Goal: Task Accomplishment & Management: Manage account settings

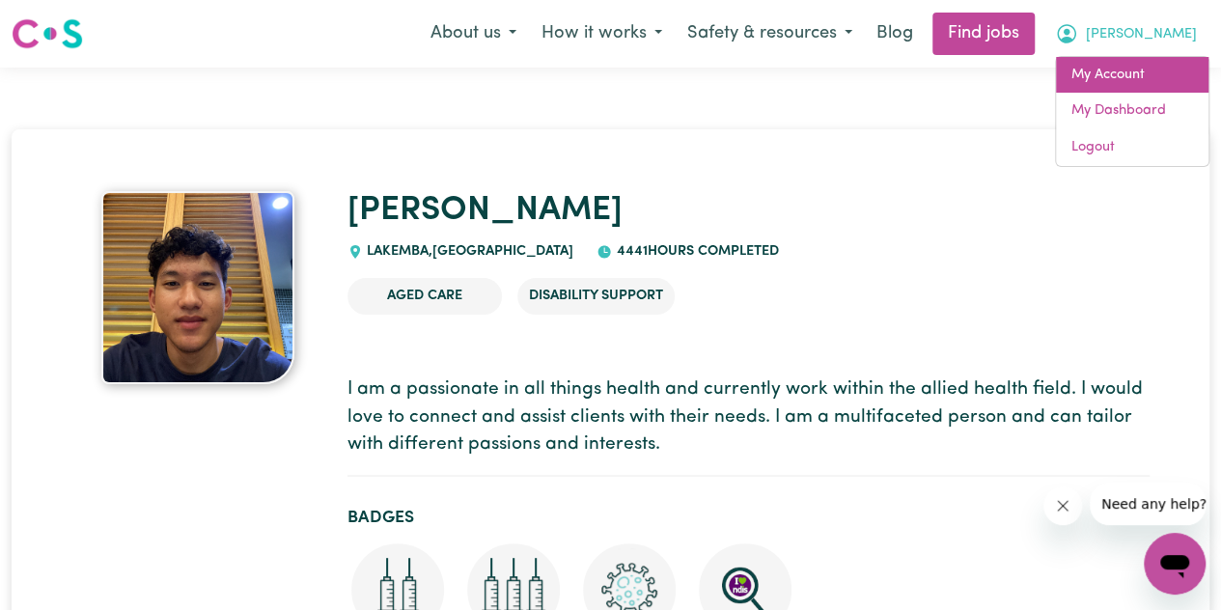
click at [1125, 78] on link "My Account" at bounding box center [1132, 75] width 152 height 37
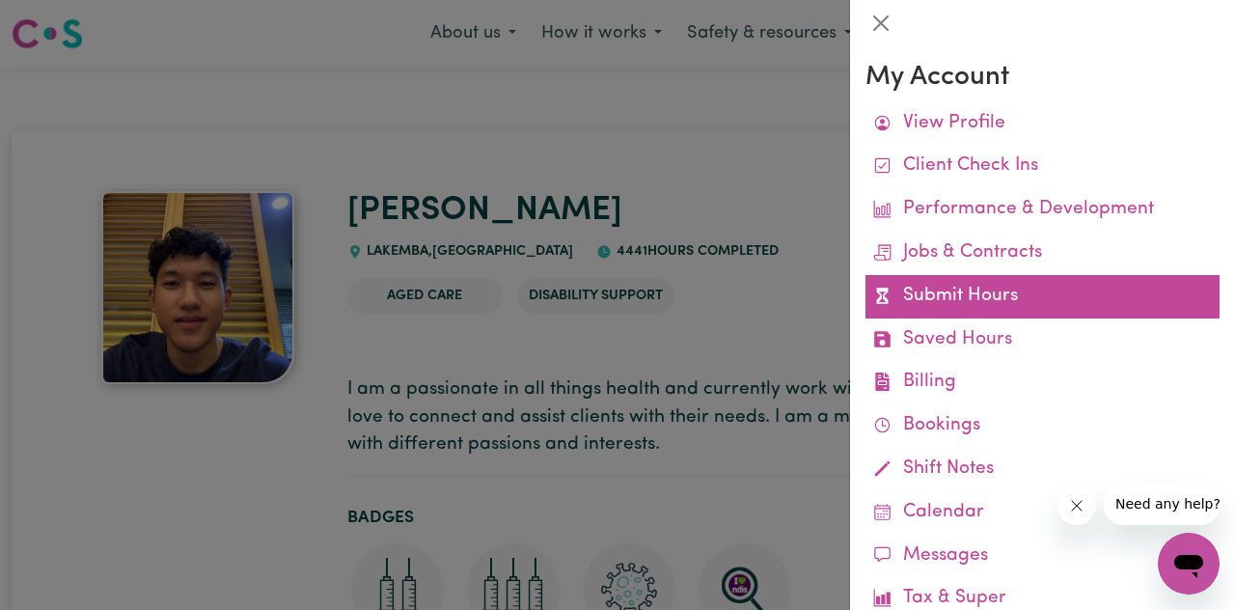
click at [1038, 315] on link "Submit Hours" at bounding box center [1043, 296] width 354 height 43
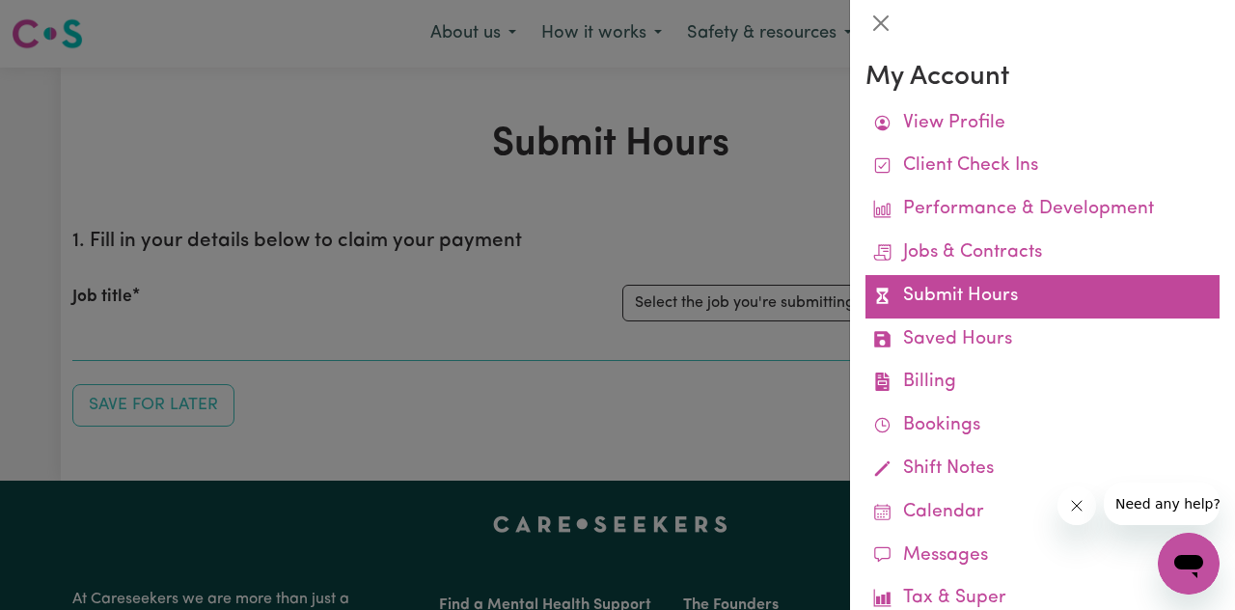
click at [965, 279] on link "Submit Hours" at bounding box center [1043, 296] width 354 height 43
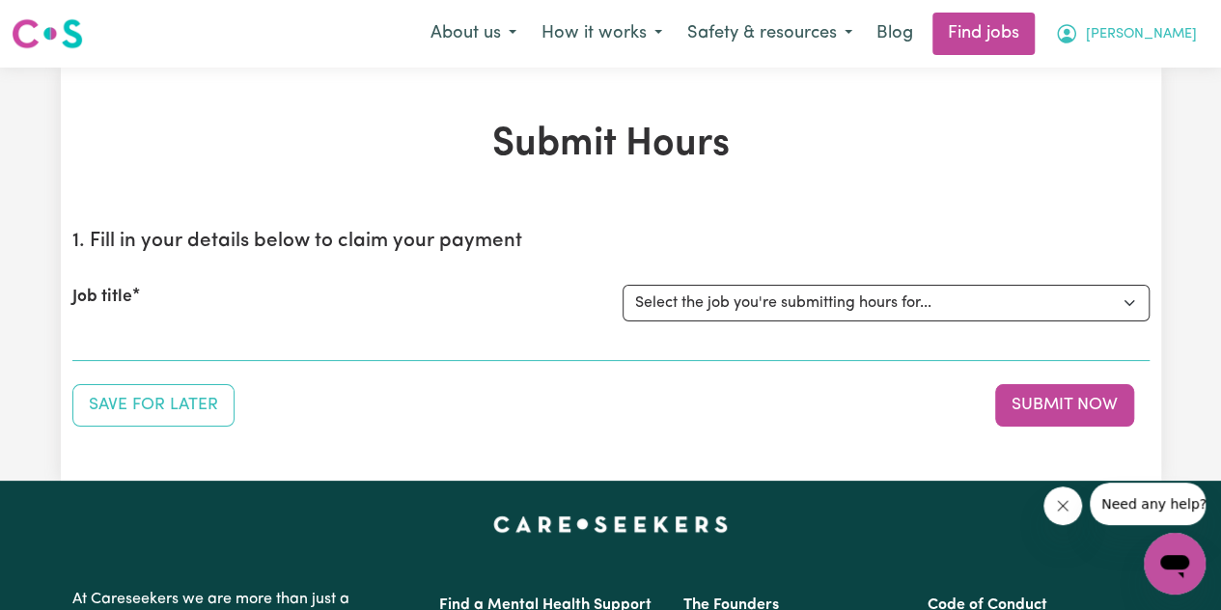
click at [1174, 27] on span "[PERSON_NAME]" at bounding box center [1141, 34] width 111 height 21
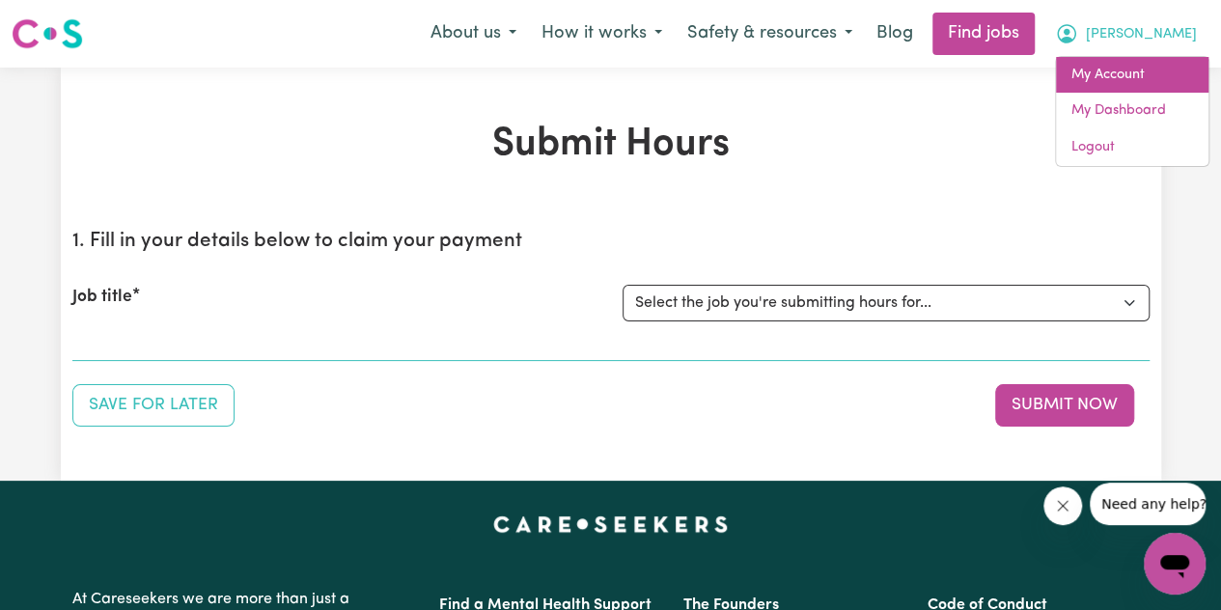
click at [1138, 80] on link "My Account" at bounding box center [1132, 75] width 152 height 37
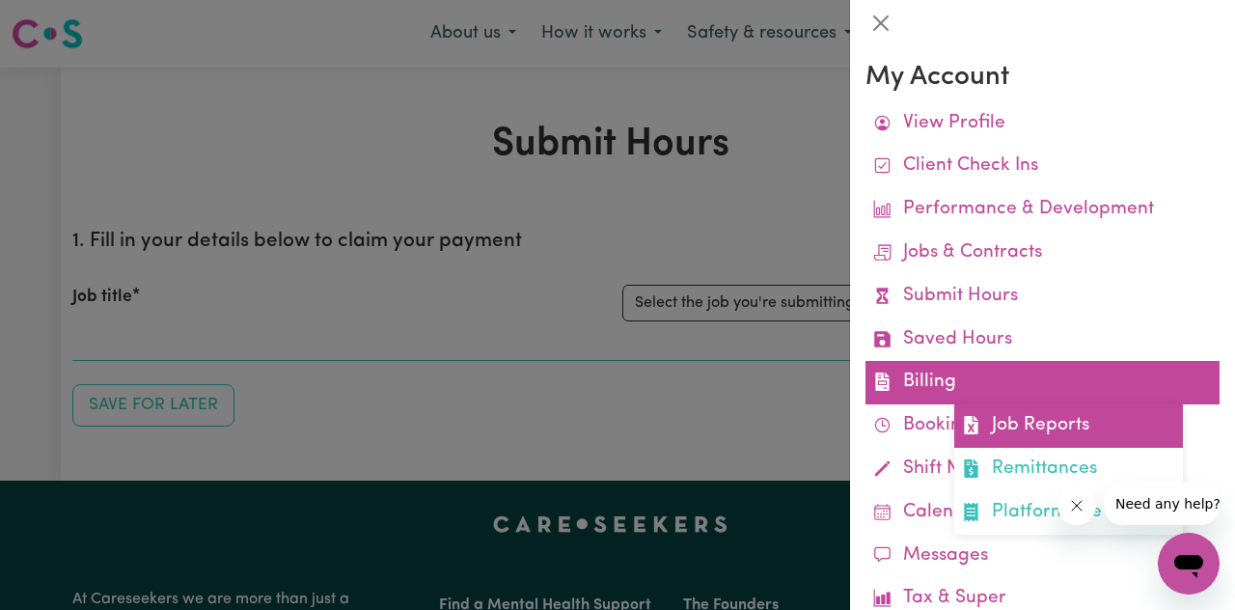
click at [1006, 428] on link "Job Reports" at bounding box center [1068, 425] width 229 height 43
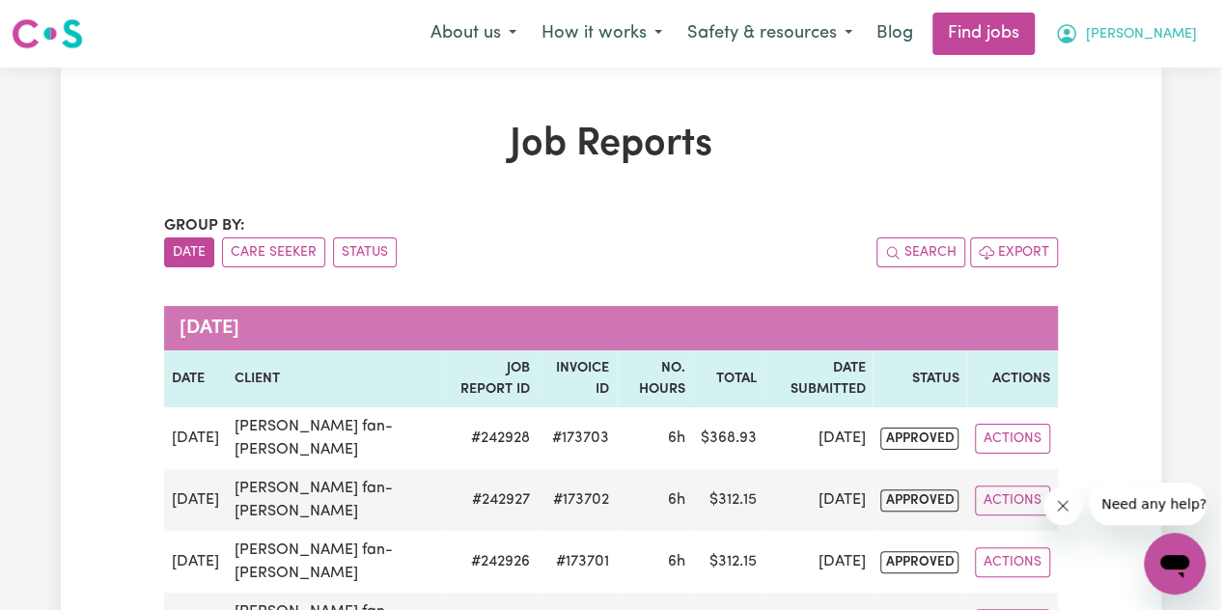
click at [1156, 28] on span "[PERSON_NAME]" at bounding box center [1141, 34] width 111 height 21
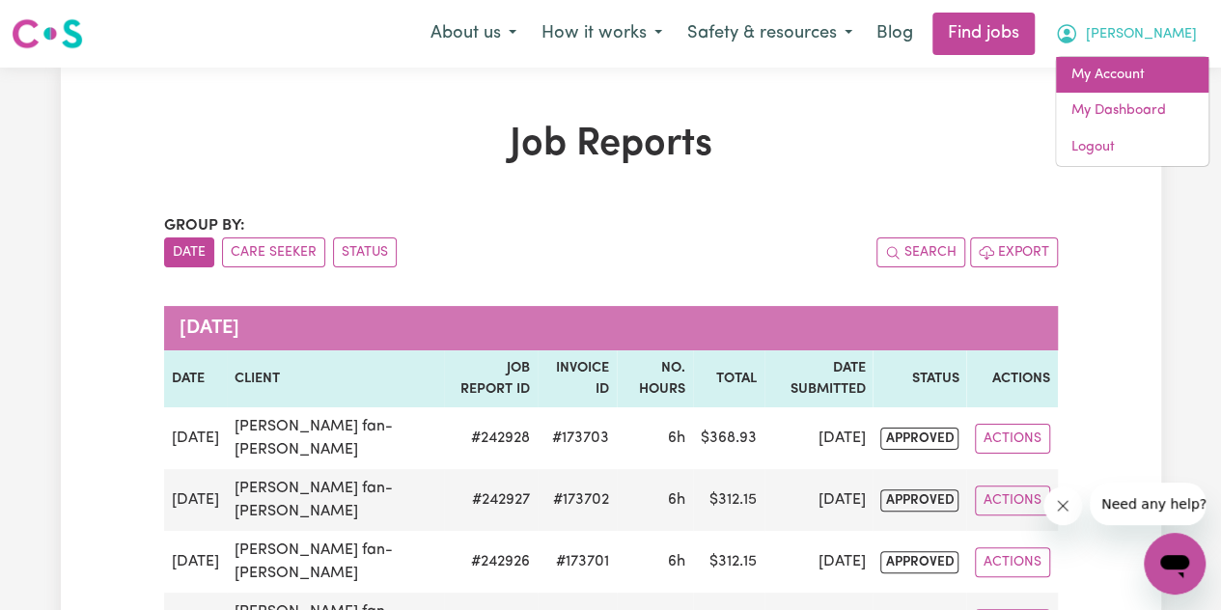
click at [1126, 76] on link "My Account" at bounding box center [1132, 75] width 152 height 37
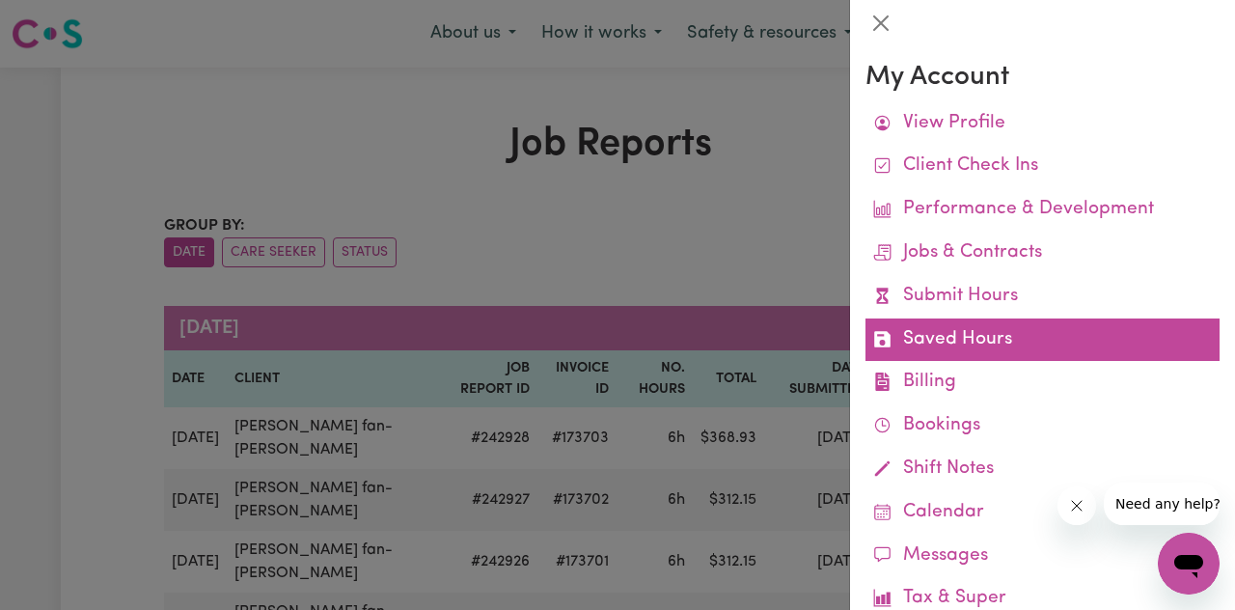
click at [959, 341] on link "Saved Hours" at bounding box center [1043, 339] width 354 height 43
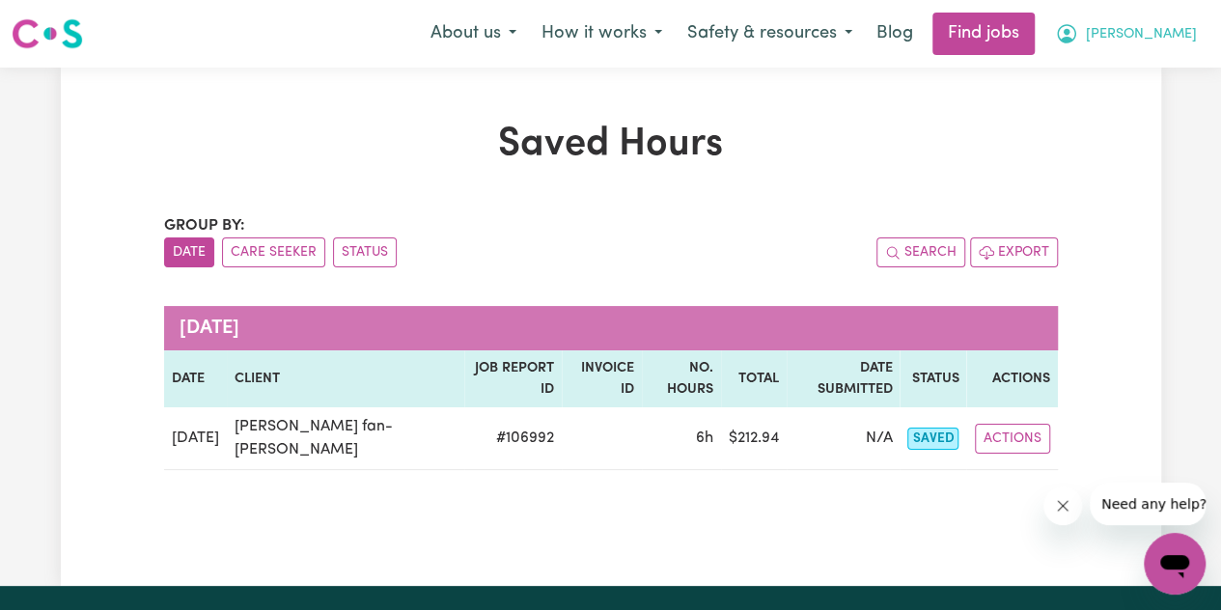
click at [1131, 49] on button "[PERSON_NAME]" at bounding box center [1125, 34] width 167 height 41
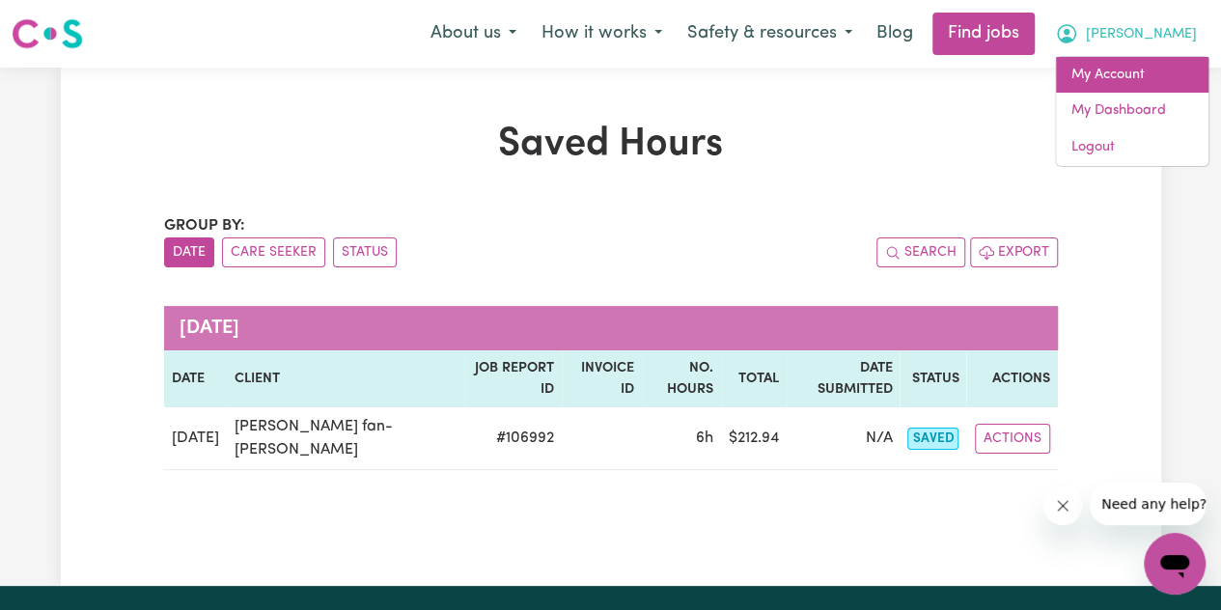
click at [1112, 76] on link "My Account" at bounding box center [1132, 75] width 152 height 37
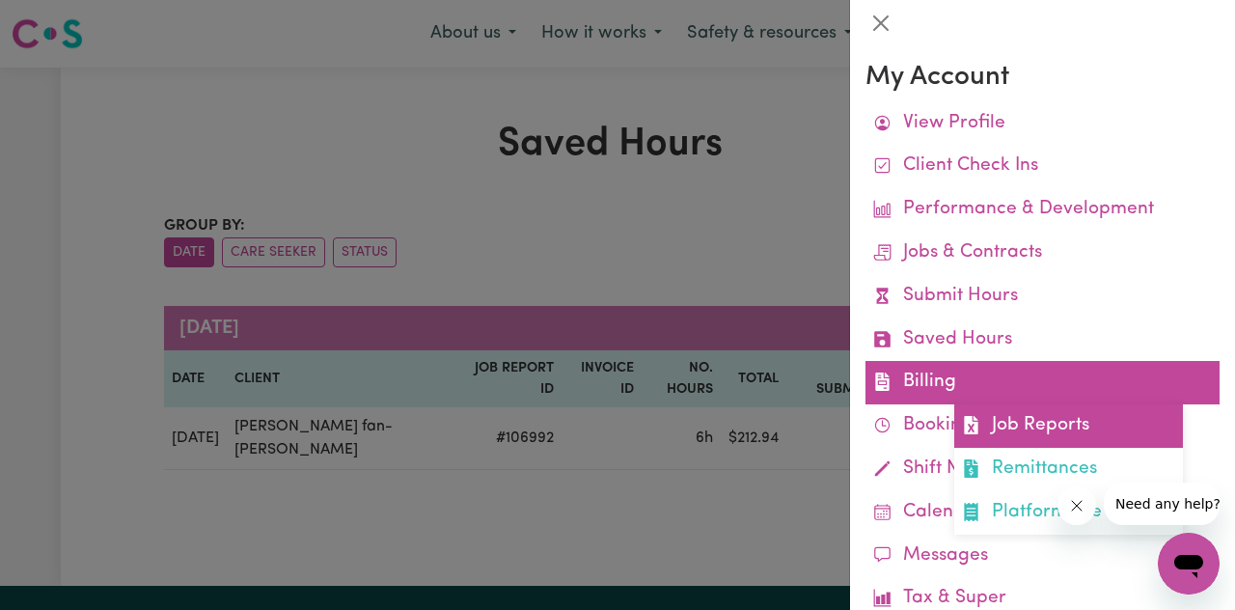
click at [1008, 412] on link "Job Reports" at bounding box center [1068, 425] width 229 height 43
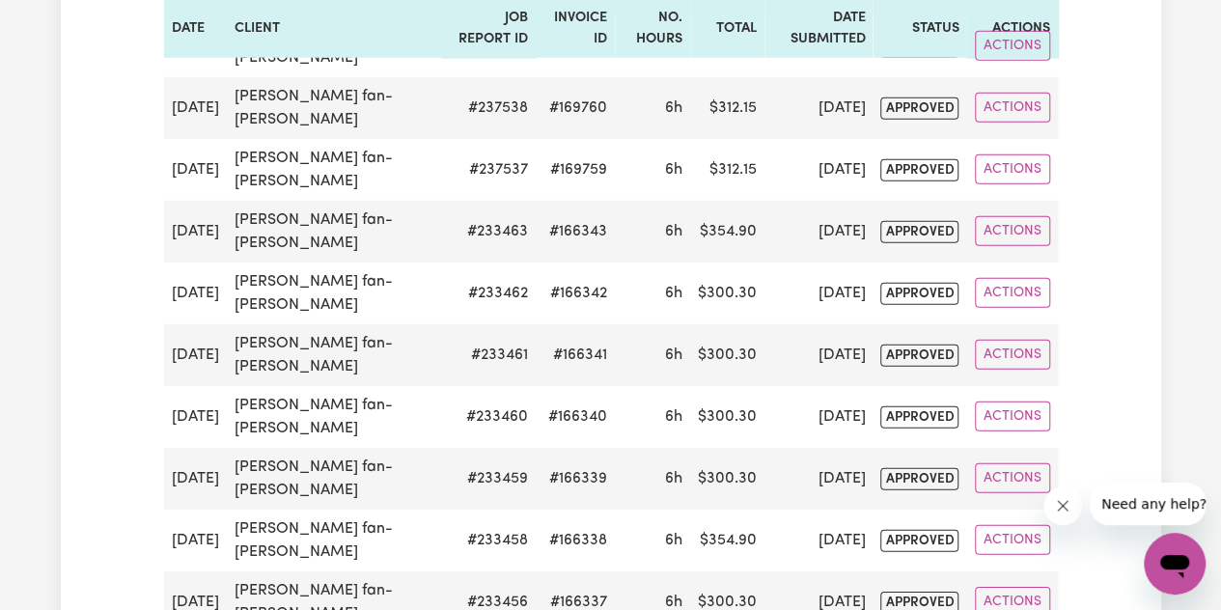
scroll to position [3048, 0]
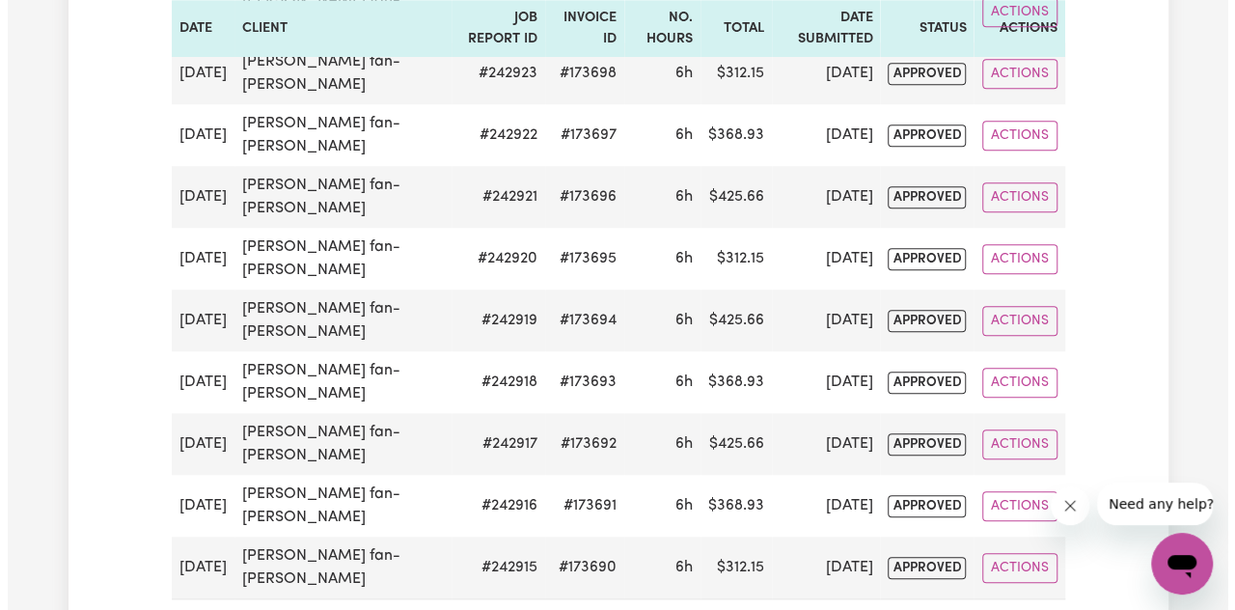
scroll to position [0, 0]
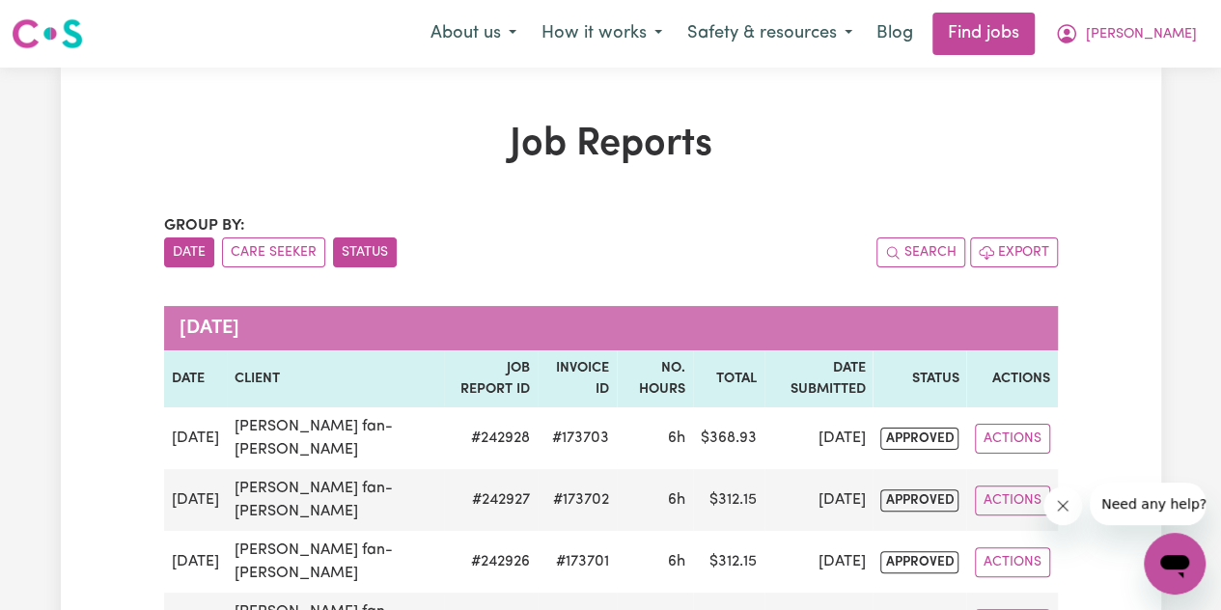
click at [361, 256] on button "Status" at bounding box center [365, 252] width 64 height 30
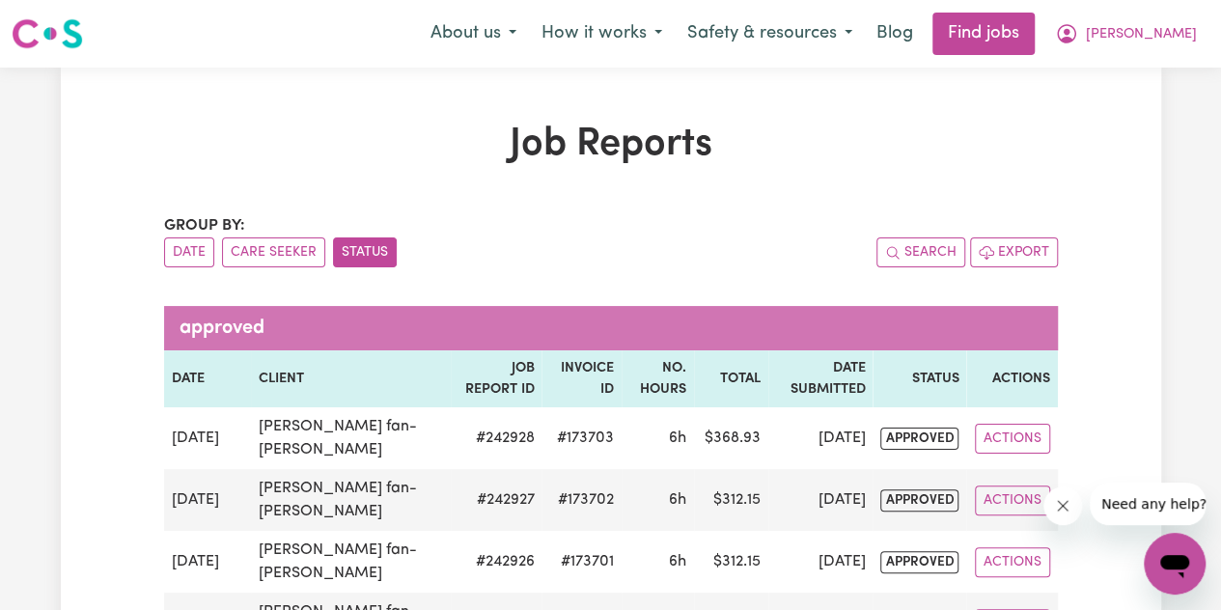
click at [346, 241] on button "Status" at bounding box center [365, 252] width 64 height 30
click at [203, 254] on button "Date" at bounding box center [189, 252] width 50 height 30
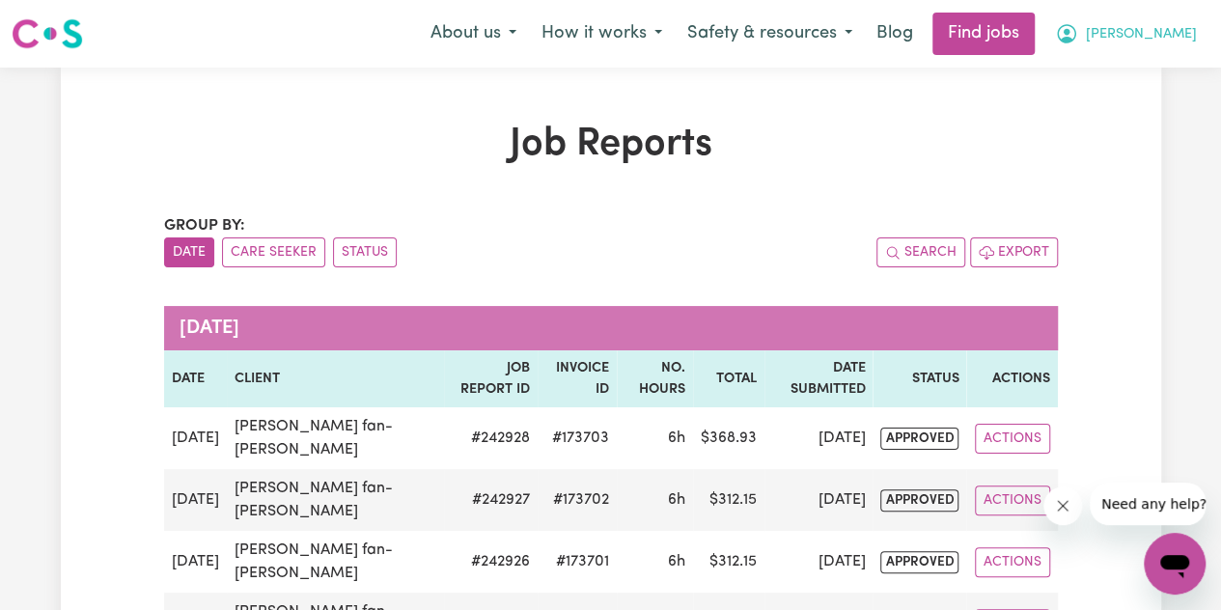
click at [1148, 26] on span "[PERSON_NAME]" at bounding box center [1141, 34] width 111 height 21
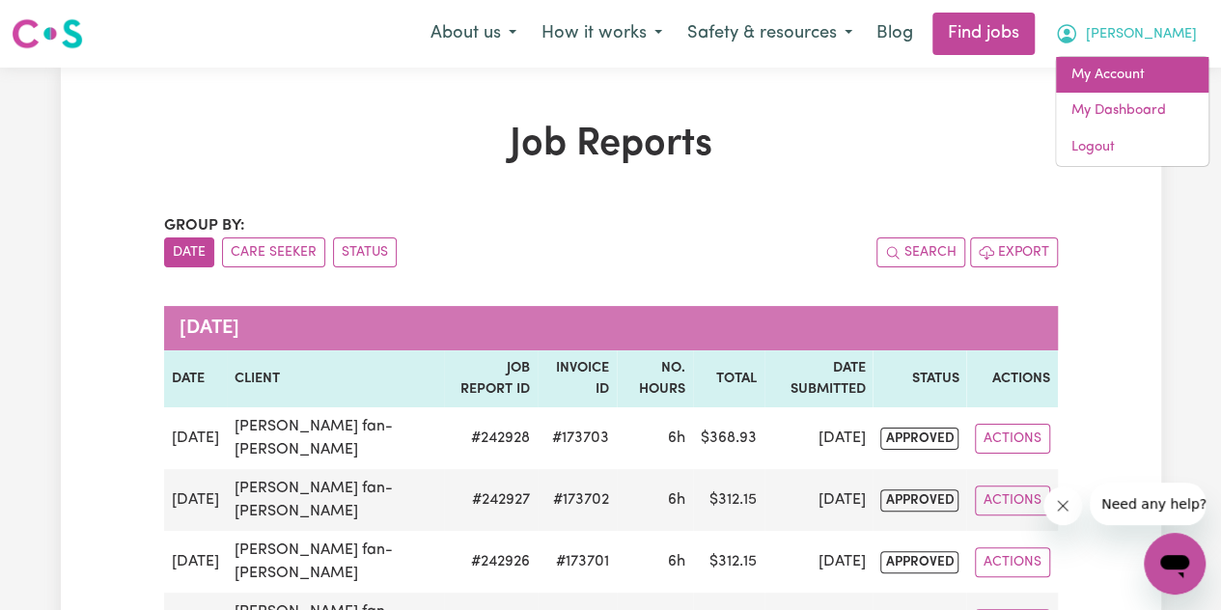
click at [1123, 71] on link "My Account" at bounding box center [1132, 75] width 152 height 37
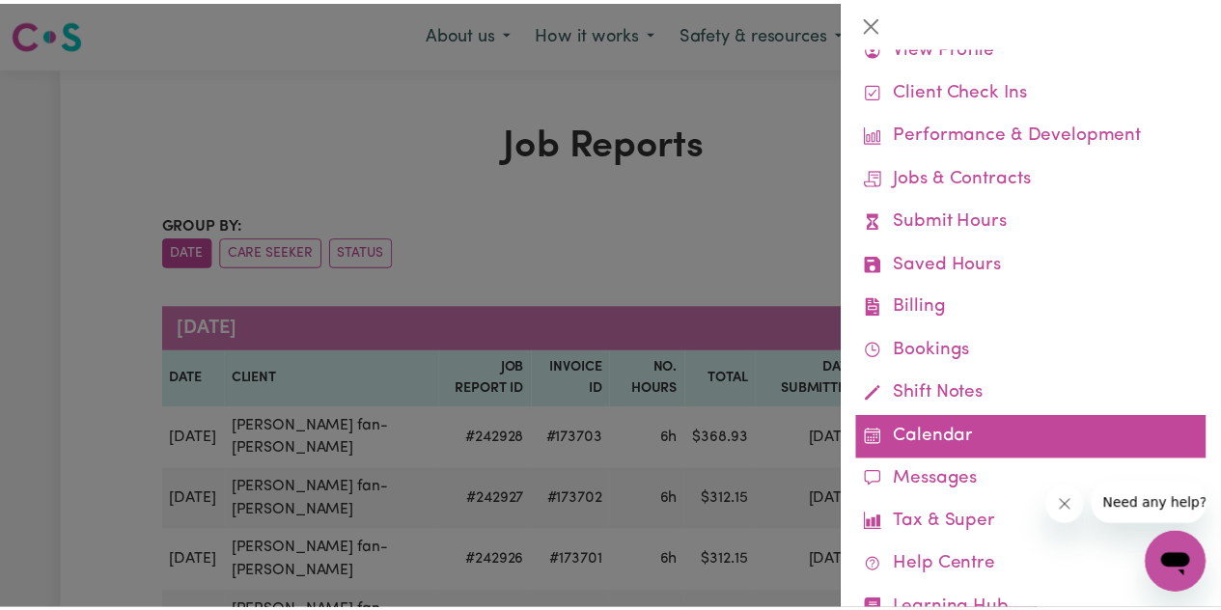
scroll to position [73, 0]
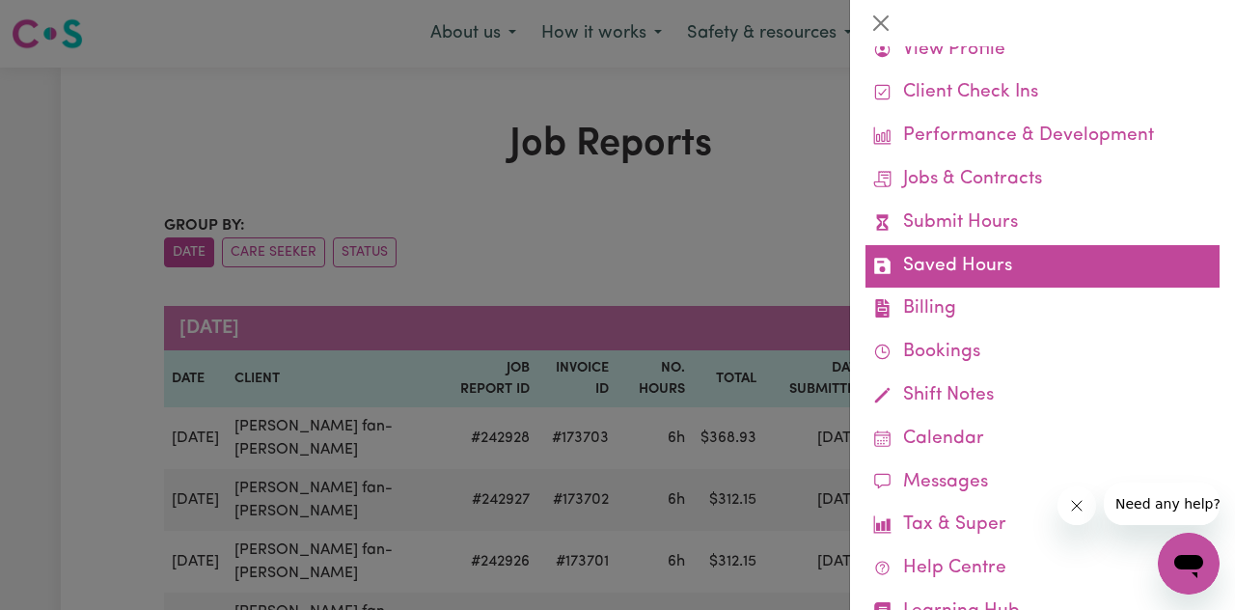
click at [1044, 276] on link "Saved Hours" at bounding box center [1043, 266] width 354 height 43
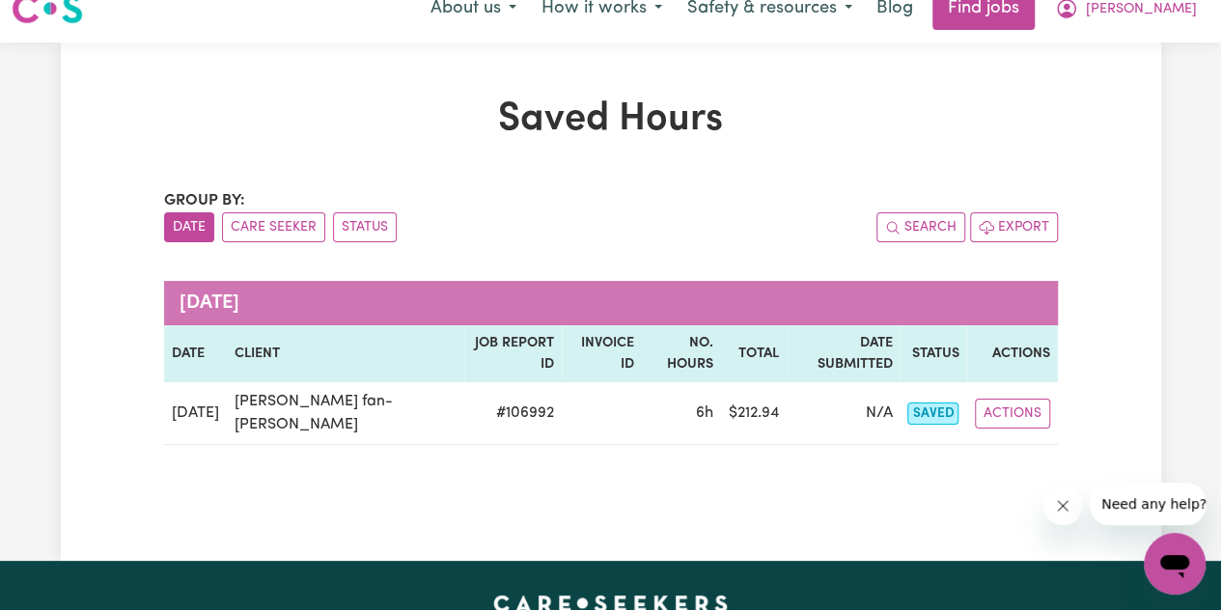
scroll to position [28, 0]
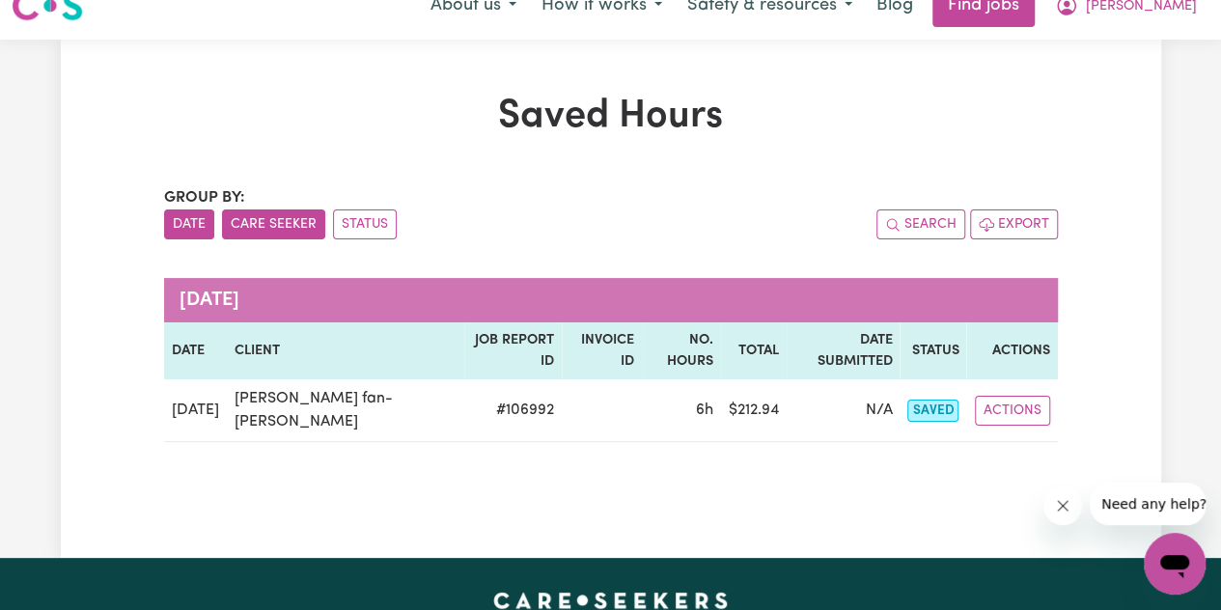
click at [305, 217] on button "Care Seeker" at bounding box center [273, 224] width 103 height 30
click at [165, 231] on button "Date" at bounding box center [189, 224] width 50 height 30
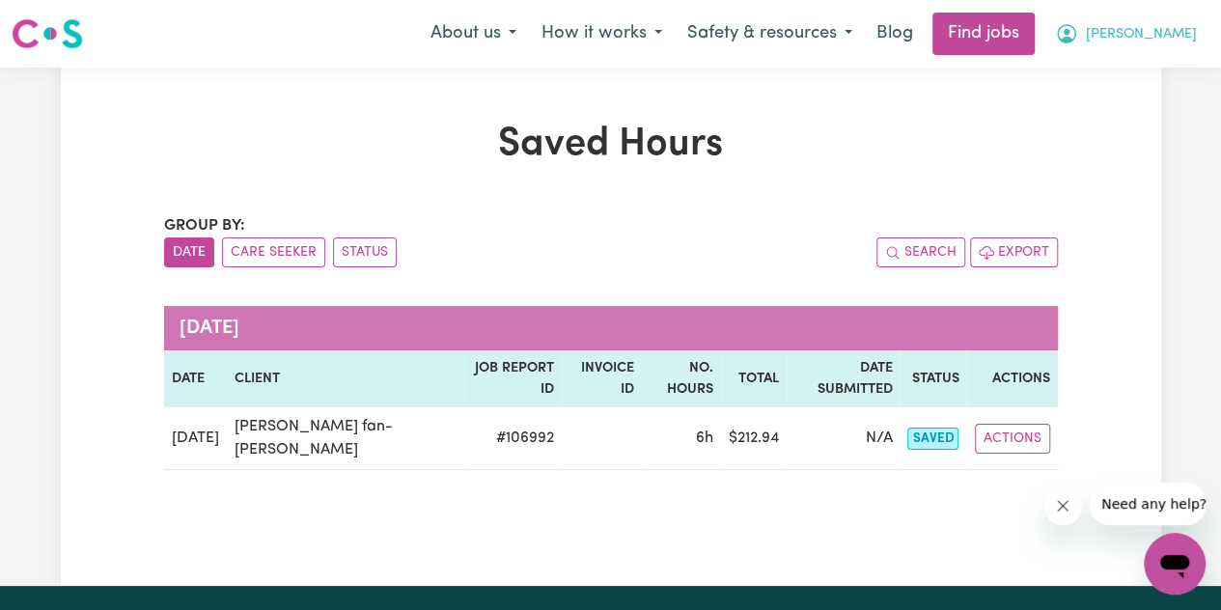
click at [1152, 41] on span "[PERSON_NAME]" at bounding box center [1141, 34] width 111 height 21
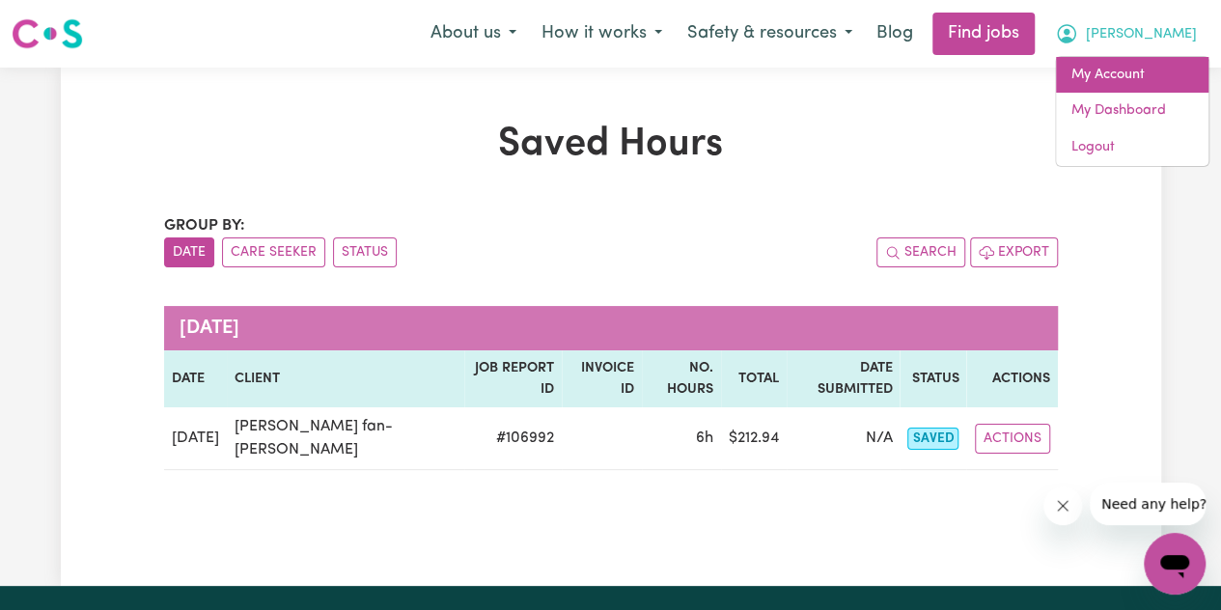
click at [1112, 72] on link "My Account" at bounding box center [1132, 75] width 152 height 37
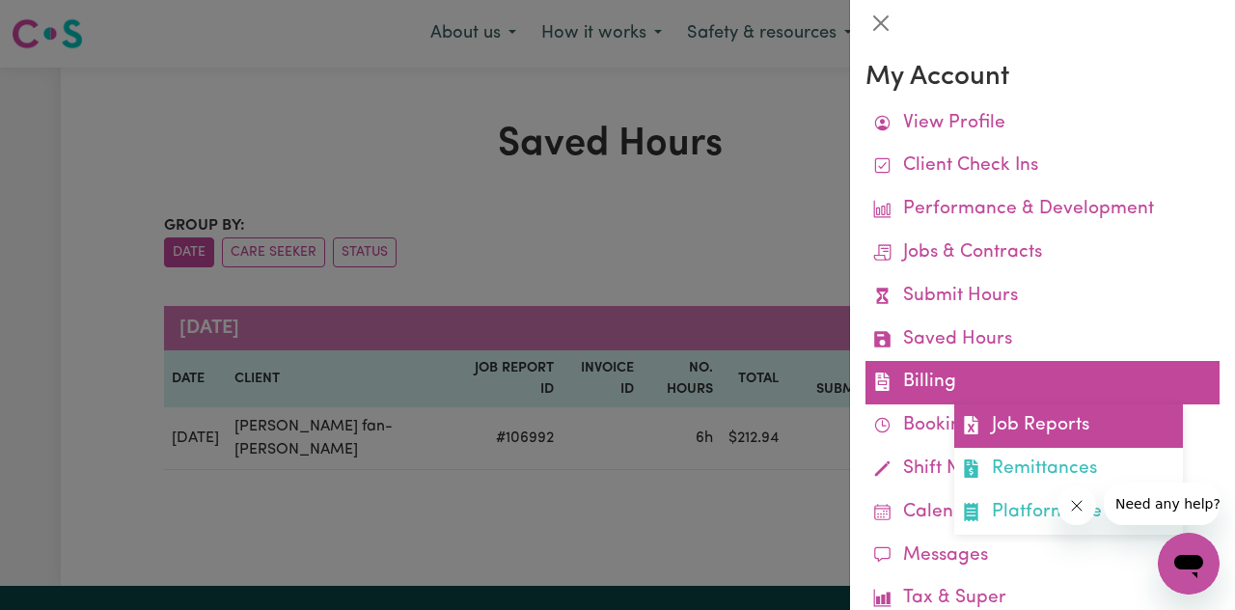
click at [1002, 409] on link "Job Reports" at bounding box center [1068, 425] width 229 height 43
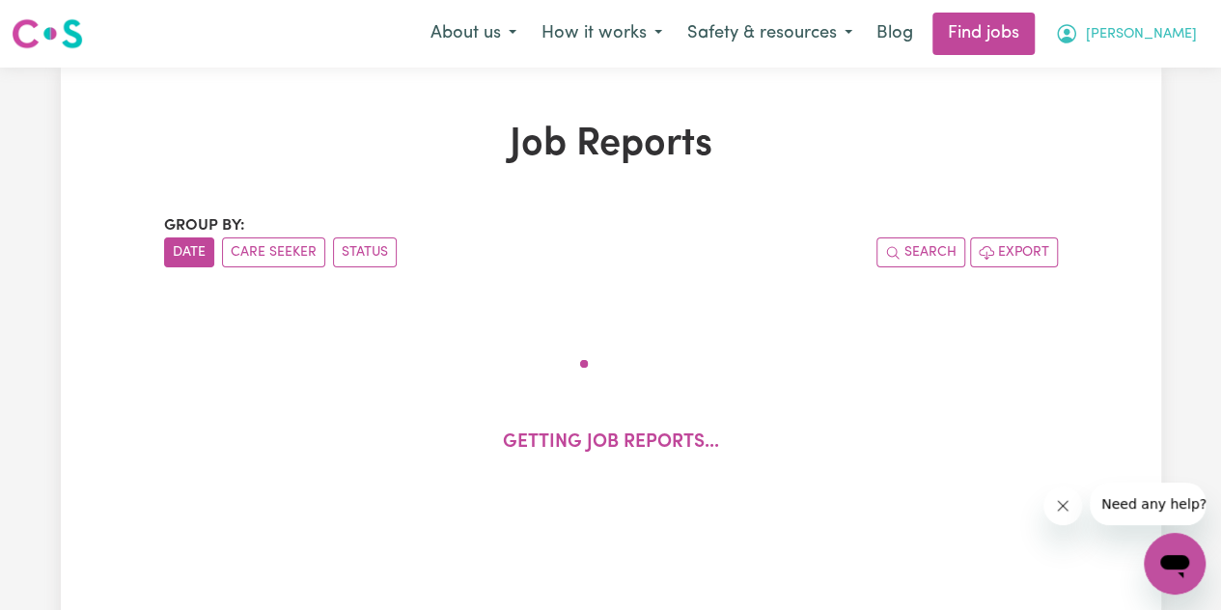
click at [1078, 26] on icon "My Account" at bounding box center [1066, 33] width 23 height 23
click at [874, 161] on h1 "Job Reports" at bounding box center [611, 145] width 894 height 46
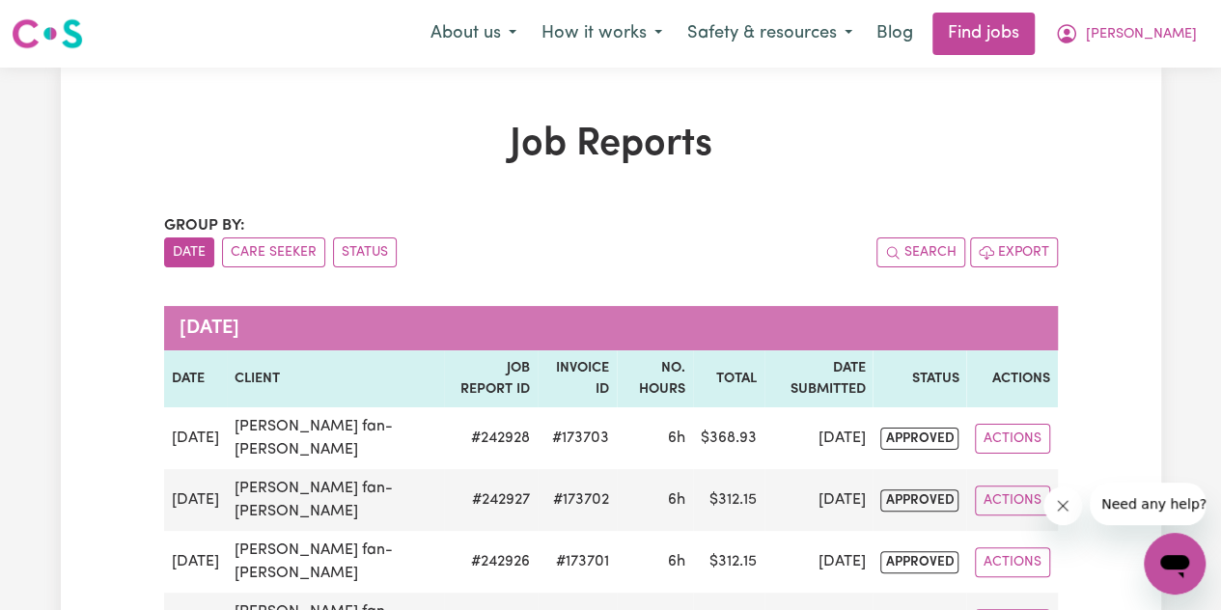
drag, startPoint x: 1189, startPoint y: 0, endPoint x: 681, endPoint y: 165, distance: 533.8
click at [681, 165] on h1 "Job Reports" at bounding box center [611, 145] width 894 height 46
click at [701, 144] on h1 "Job Reports" at bounding box center [611, 145] width 894 height 46
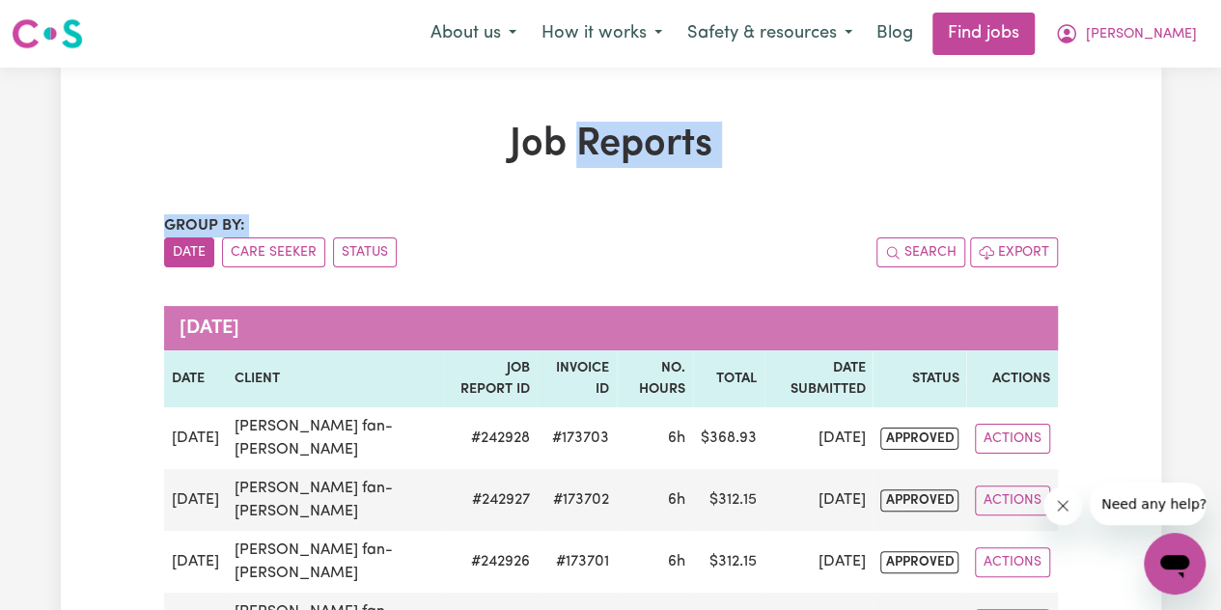
drag, startPoint x: 701, startPoint y: 144, endPoint x: 526, endPoint y: 159, distance: 175.4
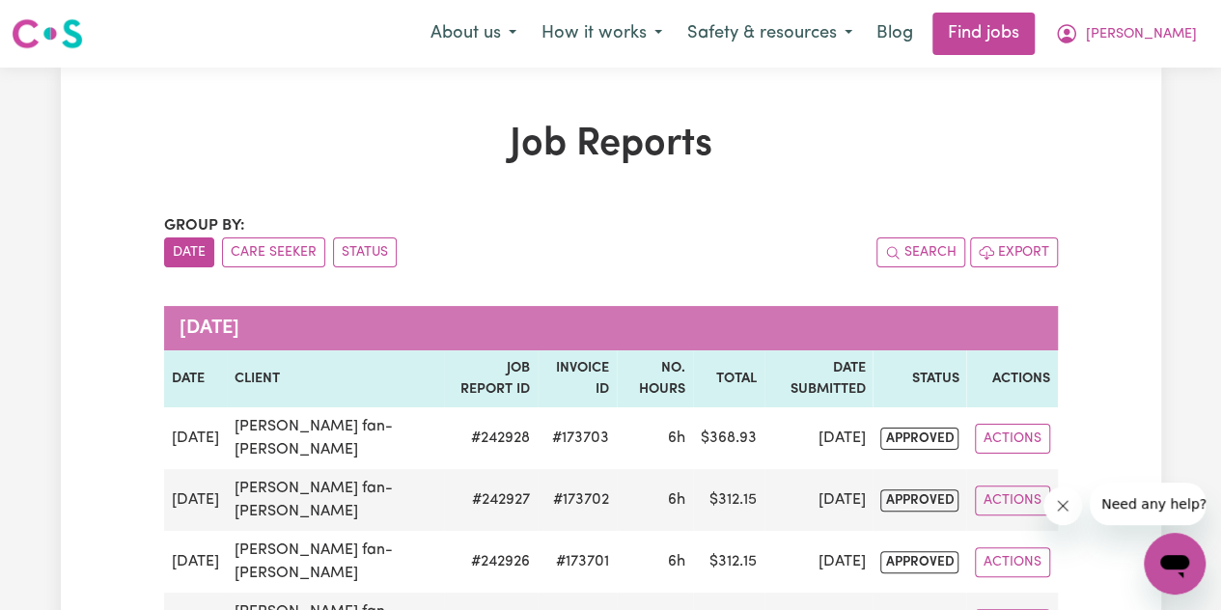
click at [527, 153] on h1 "Job Reports" at bounding box center [611, 145] width 894 height 46
drag, startPoint x: 512, startPoint y: 155, endPoint x: 649, endPoint y: 160, distance: 136.2
click at [649, 160] on h1 "Job Reports" at bounding box center [611, 145] width 894 height 46
click at [647, 158] on h1 "Job Reports" at bounding box center [611, 145] width 894 height 46
drag, startPoint x: 625, startPoint y: 150, endPoint x: 508, endPoint y: 144, distance: 117.9
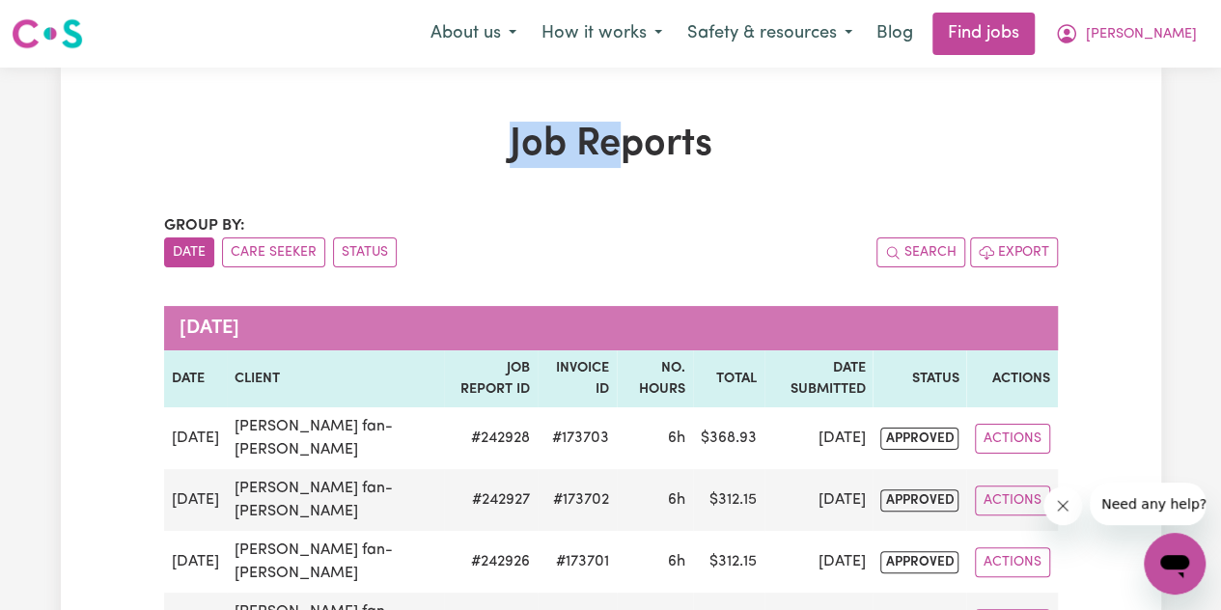
click at [508, 144] on h1 "Job Reports" at bounding box center [611, 145] width 894 height 46
drag, startPoint x: 508, startPoint y: 144, endPoint x: 587, endPoint y: 135, distance: 79.6
click at [571, 144] on h1 "Job Reports" at bounding box center [611, 145] width 894 height 46
click at [591, 134] on h1 "Job Reports" at bounding box center [611, 145] width 894 height 46
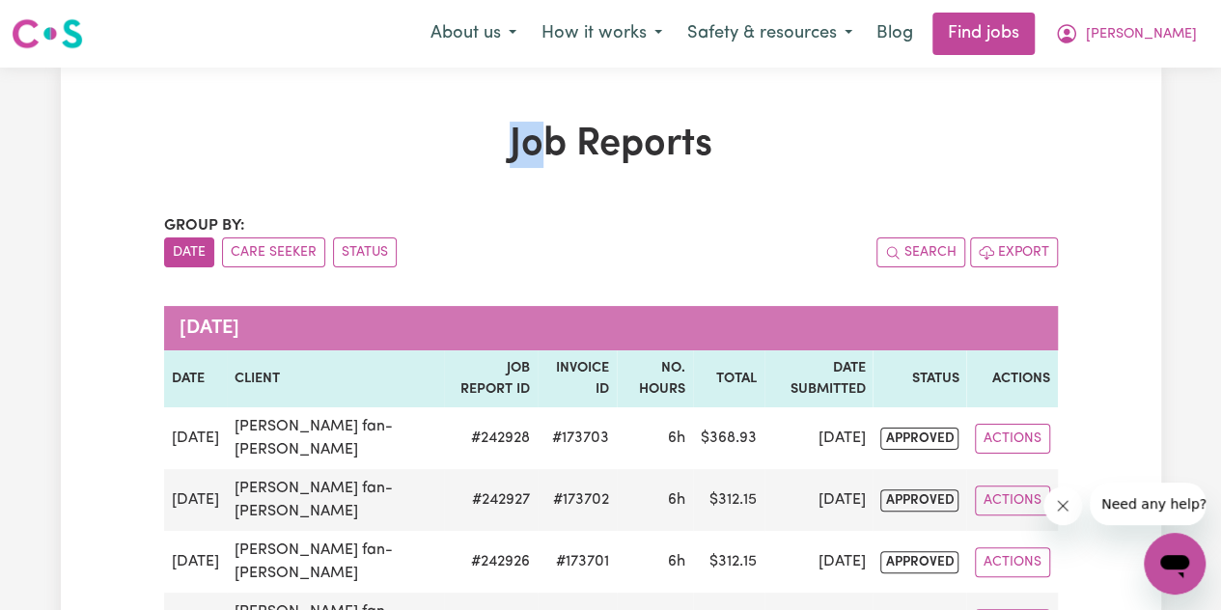
drag, startPoint x: 512, startPoint y: 142, endPoint x: 559, endPoint y: 152, distance: 47.3
click at [559, 152] on h1 "Job Reports" at bounding box center [611, 145] width 894 height 46
click at [557, 148] on h1 "Job Reports" at bounding box center [611, 145] width 894 height 46
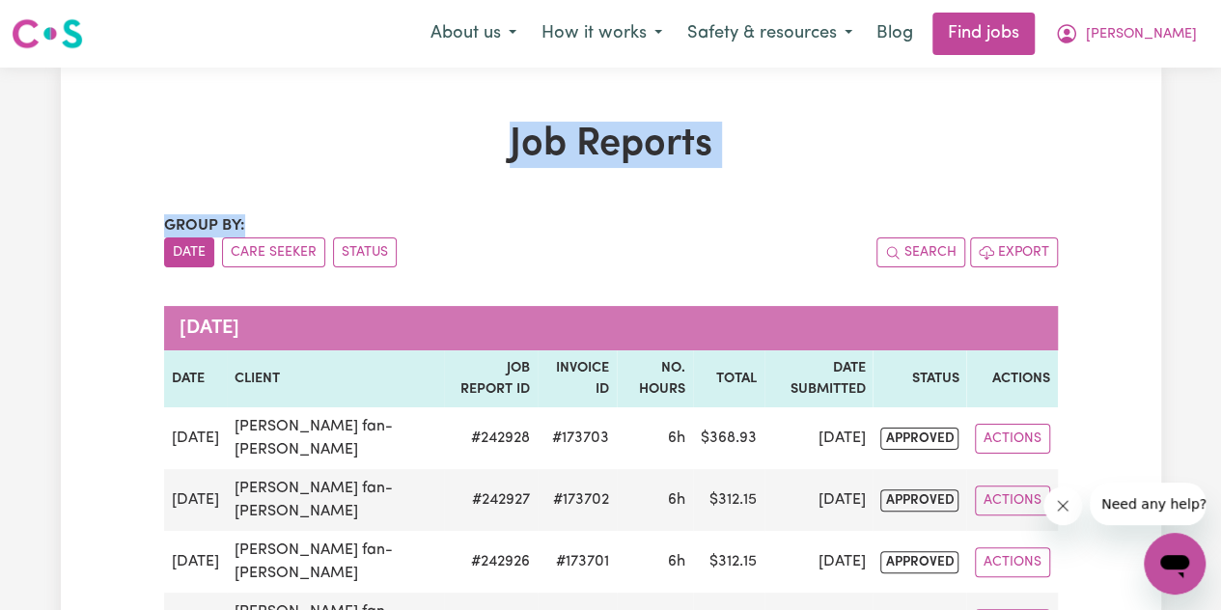
drag, startPoint x: 484, startPoint y: 152, endPoint x: 633, endPoint y: 175, distance: 151.4
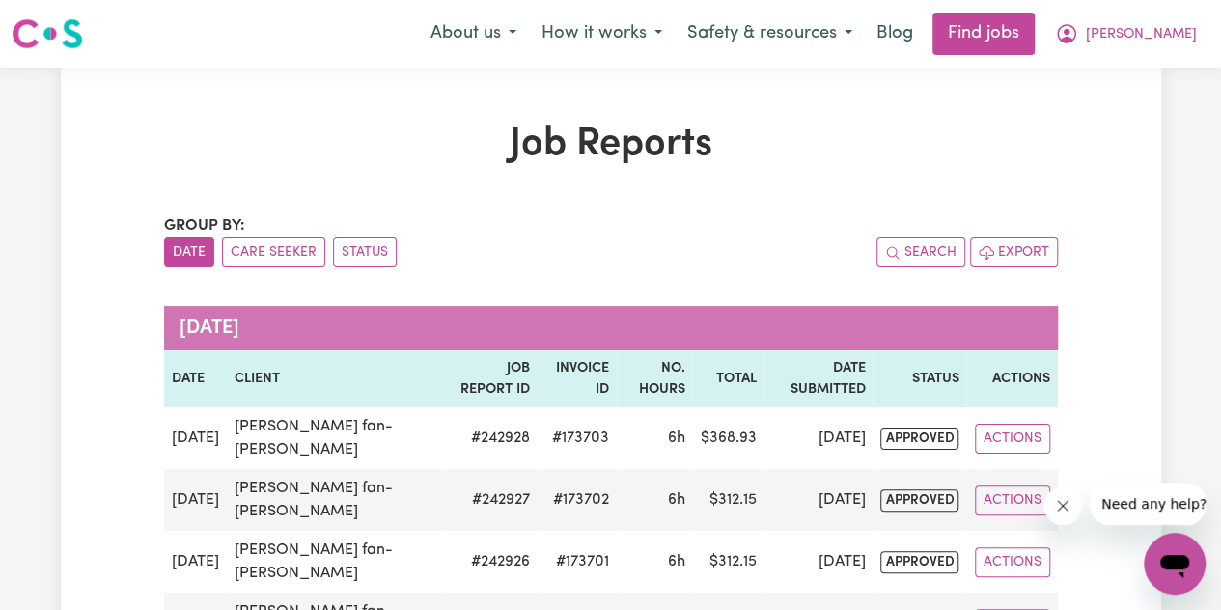
click at [525, 158] on h1 "Job Reports" at bounding box center [611, 145] width 894 height 46
click at [1161, 44] on span "[PERSON_NAME]" at bounding box center [1141, 34] width 111 height 21
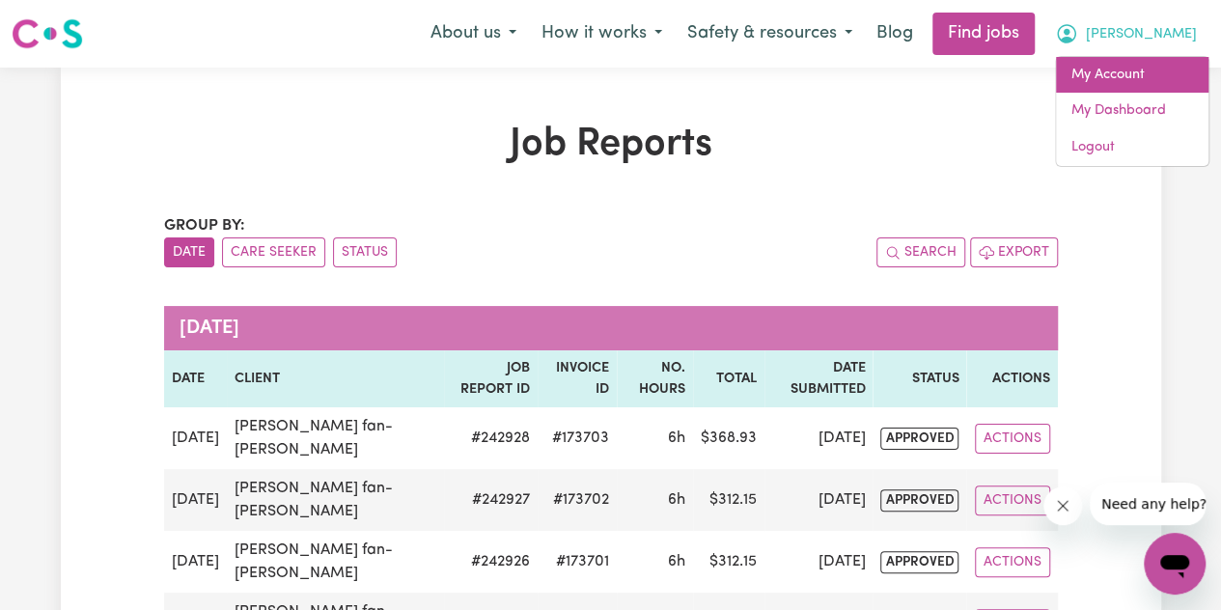
click at [1116, 72] on link "My Account" at bounding box center [1132, 75] width 152 height 37
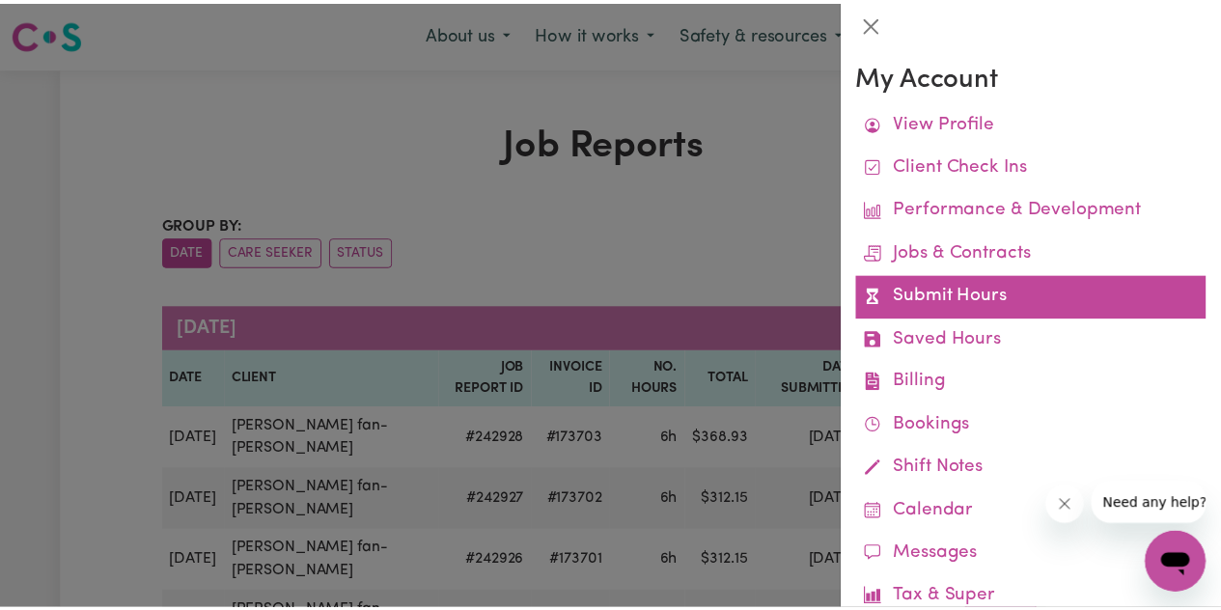
scroll to position [143, 0]
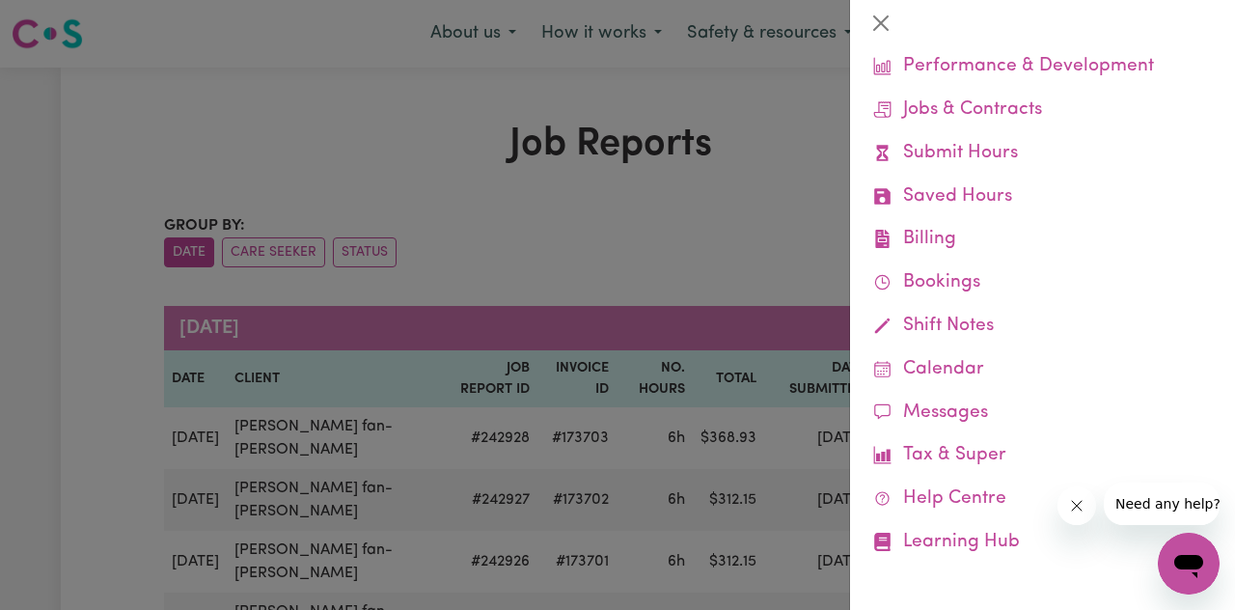
click at [788, 263] on div at bounding box center [617, 305] width 1235 height 610
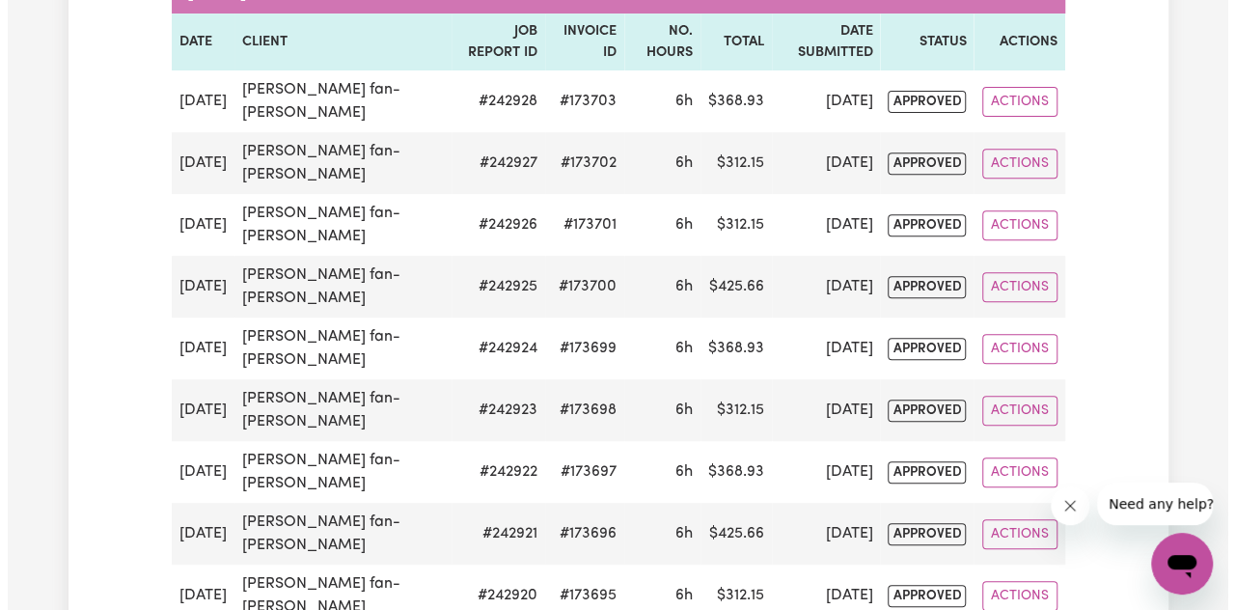
scroll to position [0, 0]
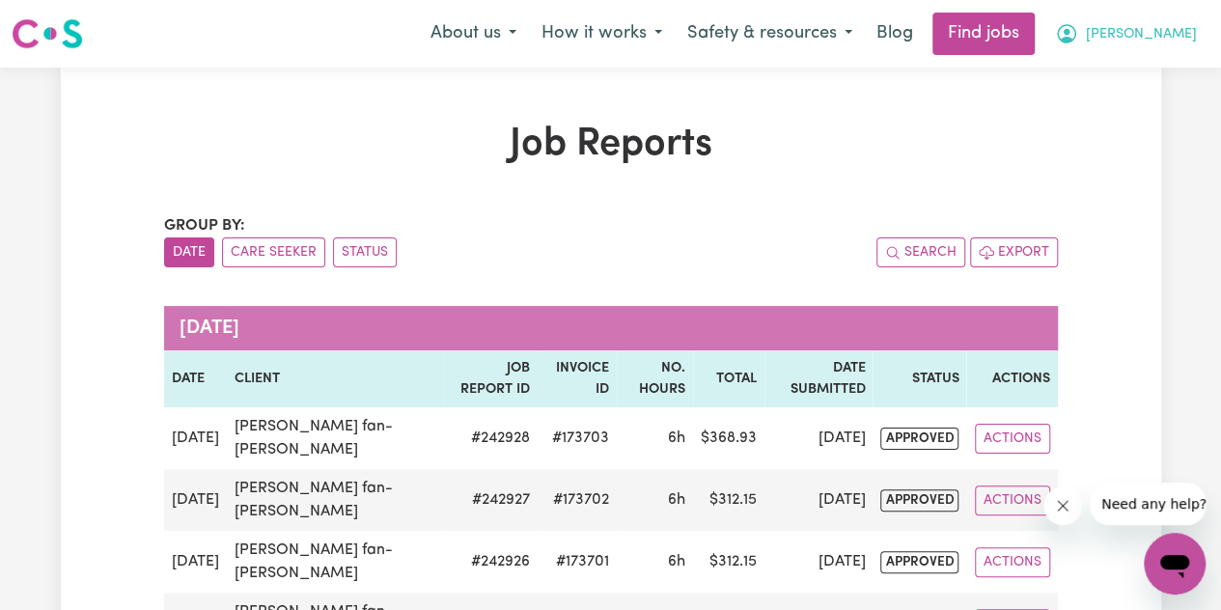
click at [1152, 36] on span "[PERSON_NAME]" at bounding box center [1141, 34] width 111 height 21
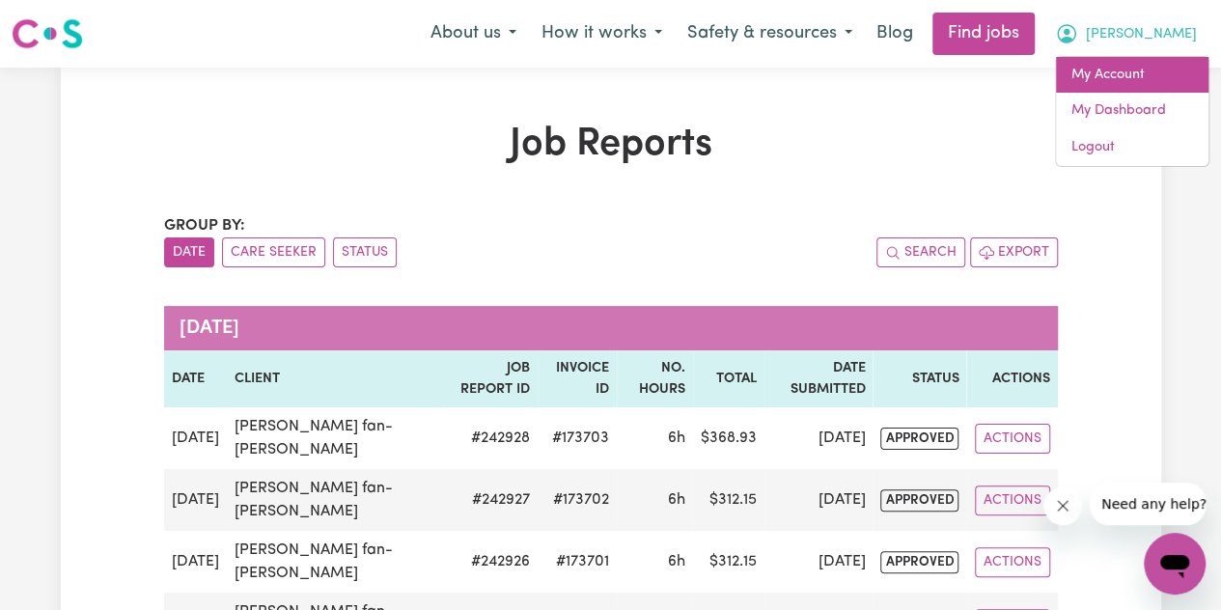
click at [1122, 77] on link "My Account" at bounding box center [1132, 75] width 152 height 37
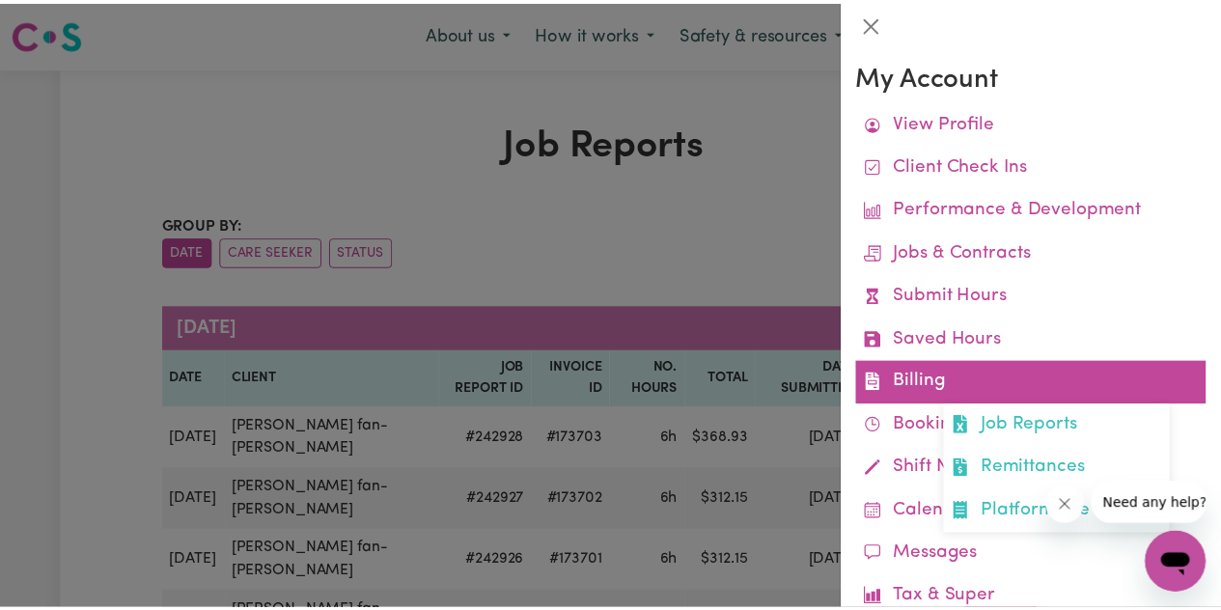
scroll to position [143, 0]
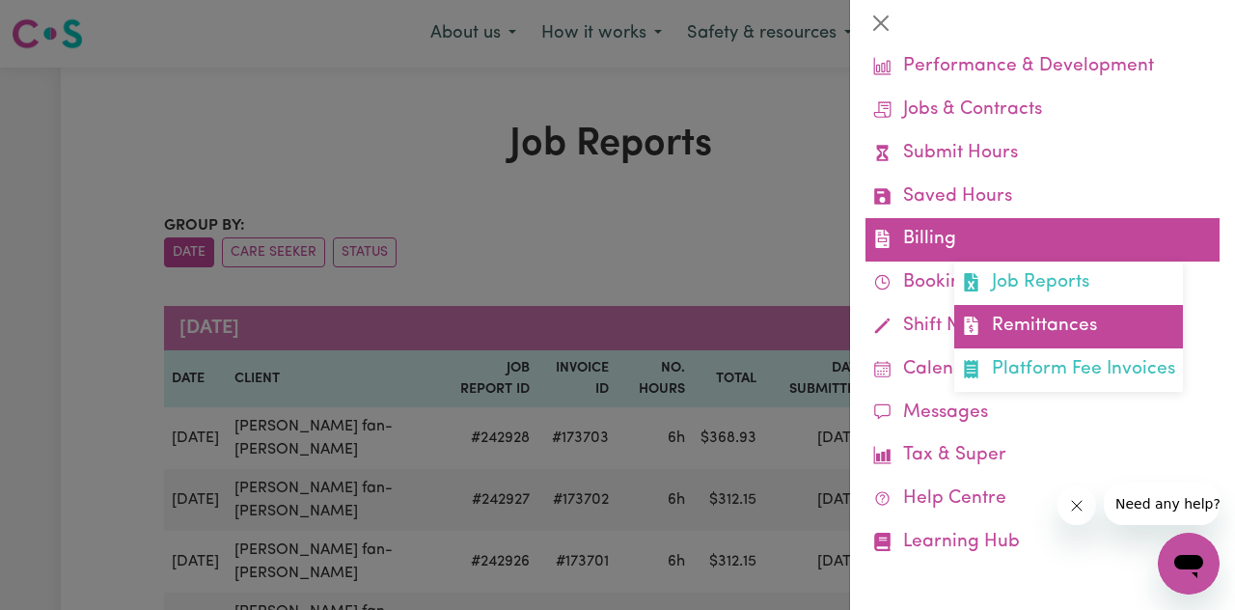
click at [1048, 319] on link "Remittances" at bounding box center [1068, 326] width 229 height 43
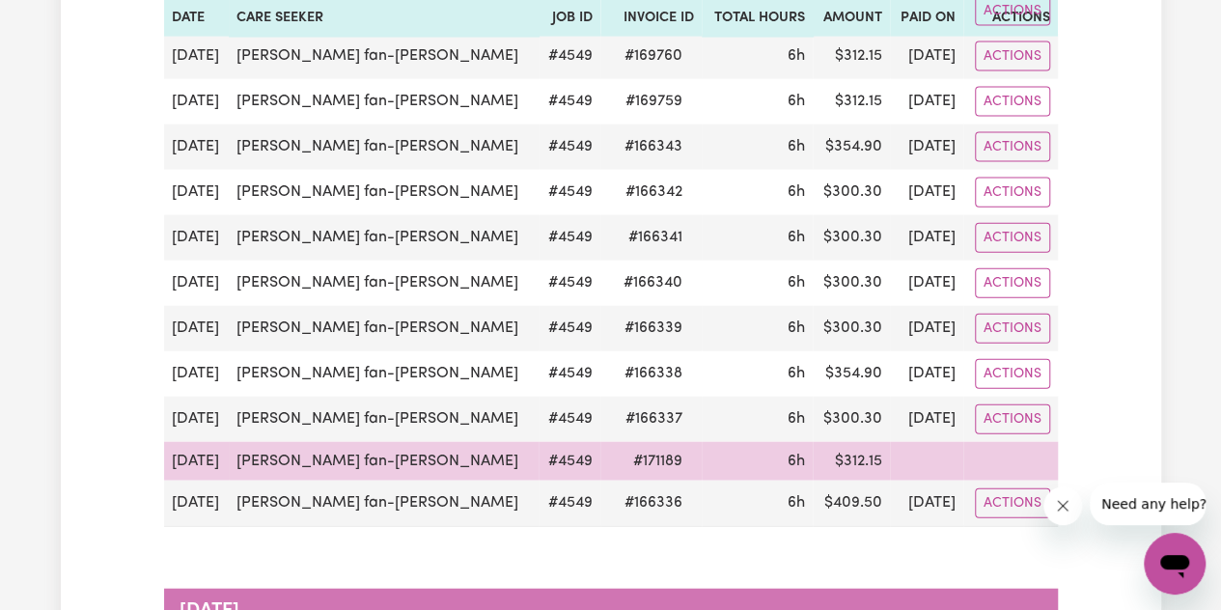
scroll to position [2102, 0]
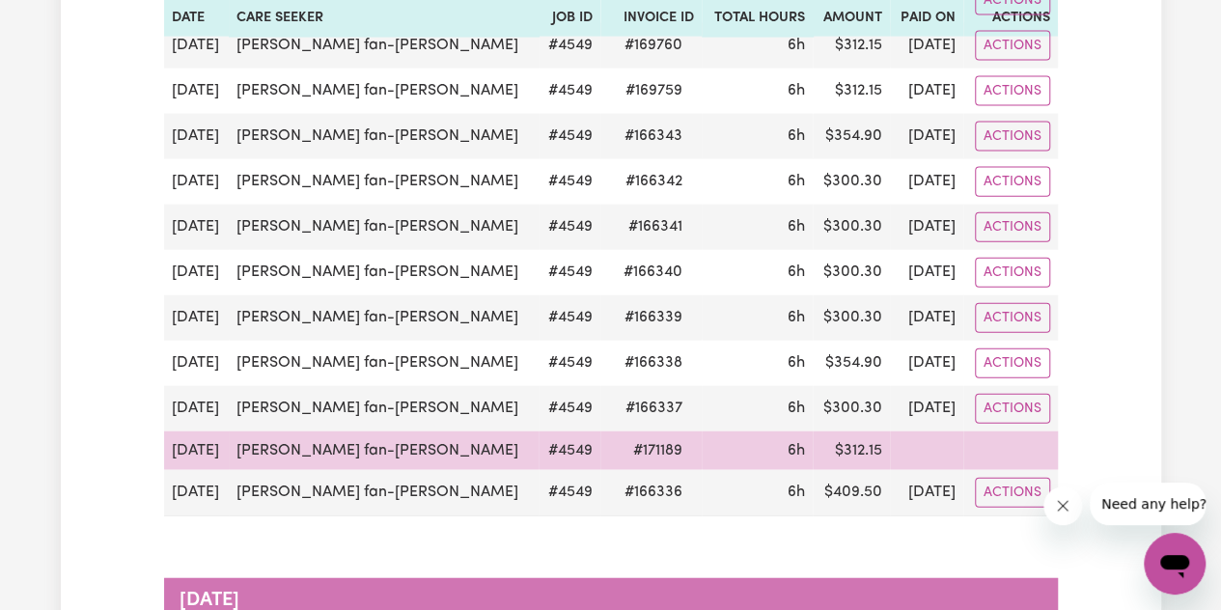
click at [1012, 431] on td at bounding box center [1010, 450] width 95 height 39
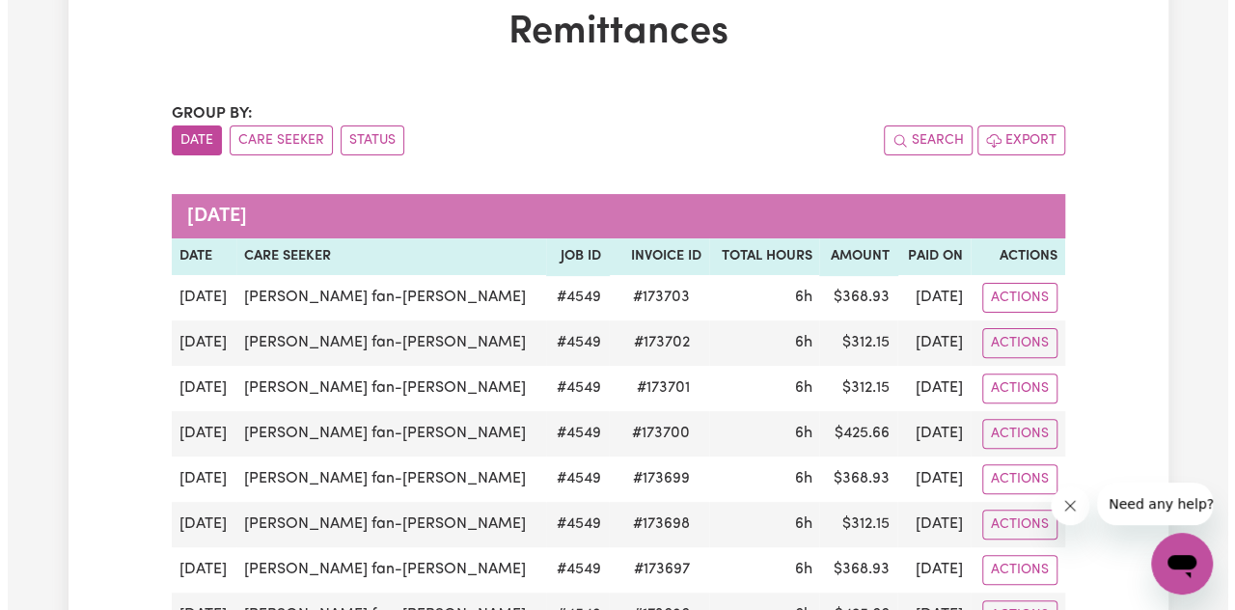
scroll to position [0, 0]
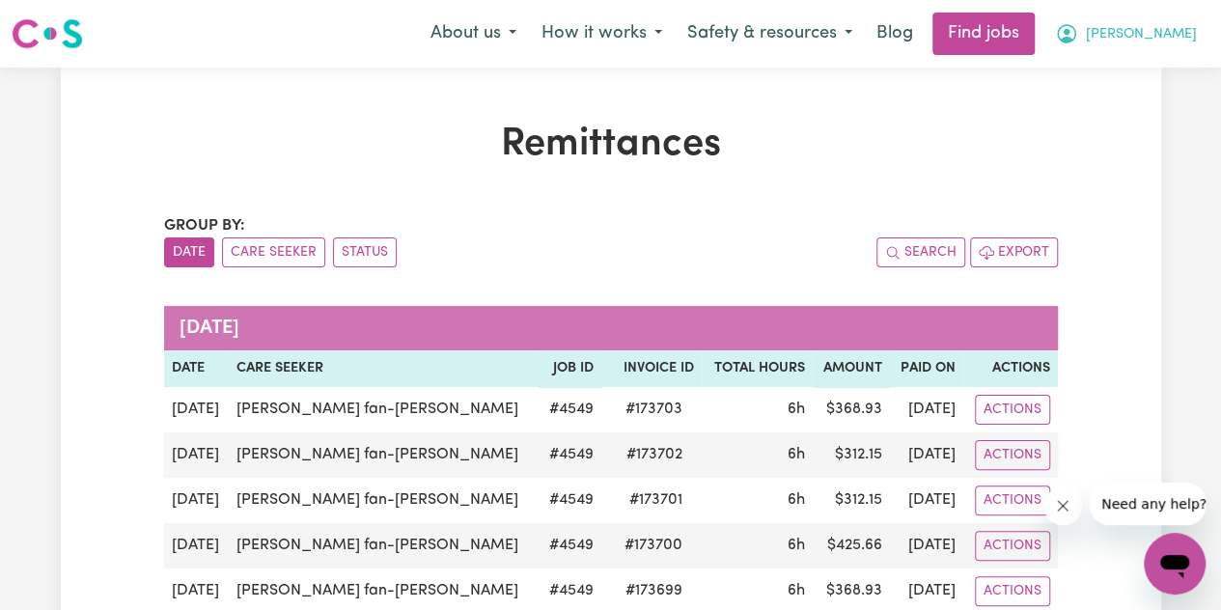
click at [1078, 44] on icon "My Account" at bounding box center [1066, 33] width 23 height 23
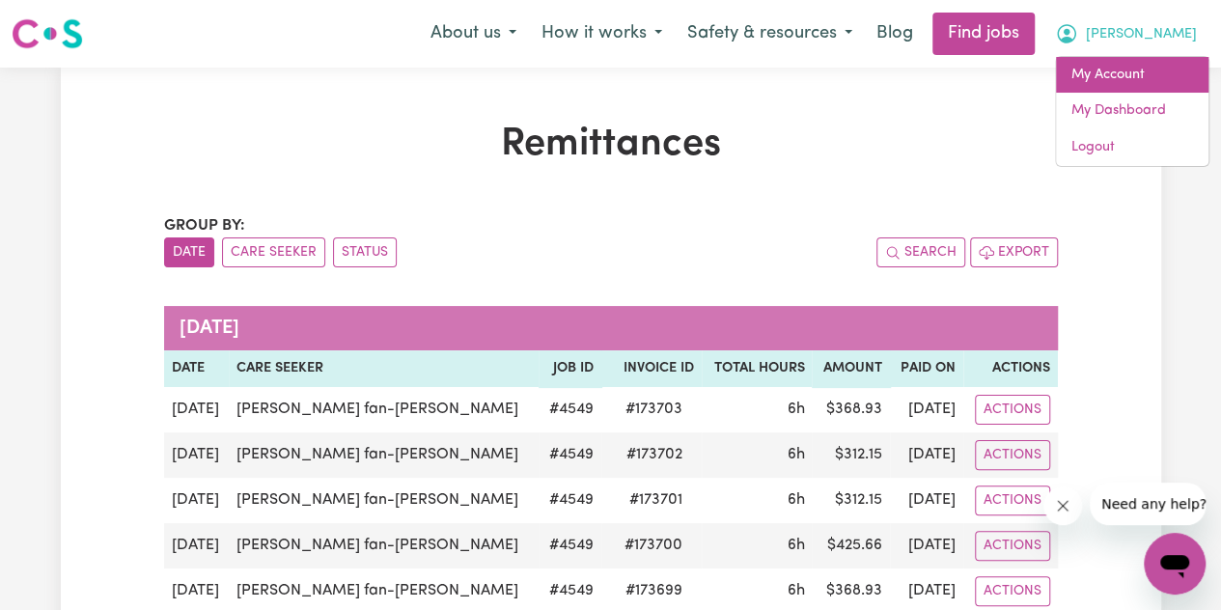
click at [1096, 74] on link "My Account" at bounding box center [1132, 75] width 152 height 37
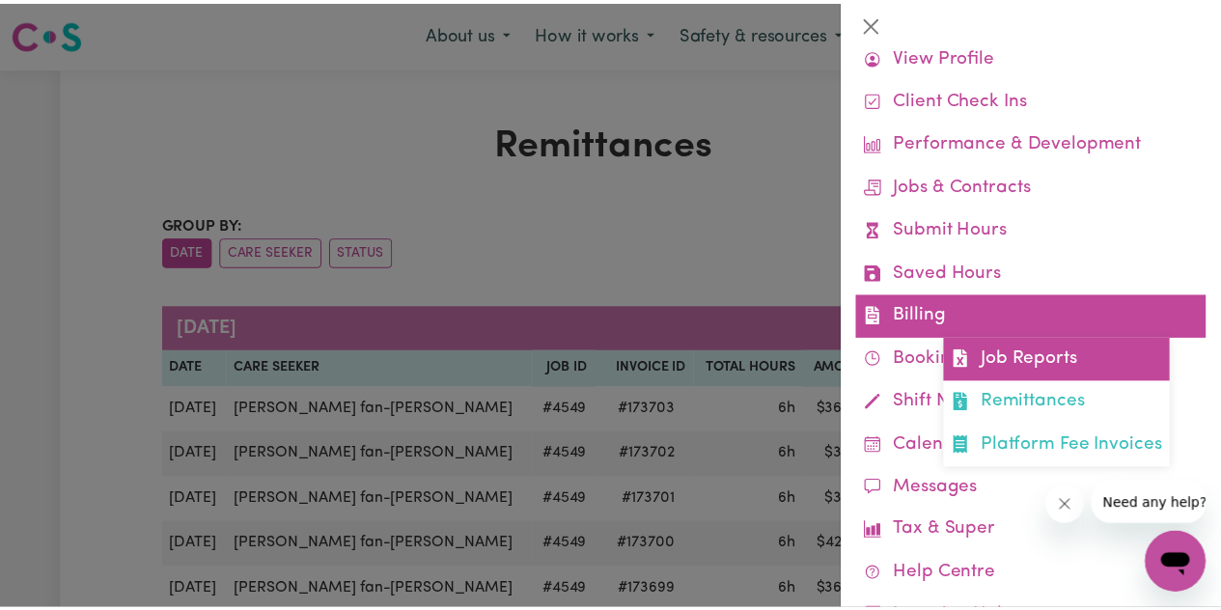
scroll to position [68, 0]
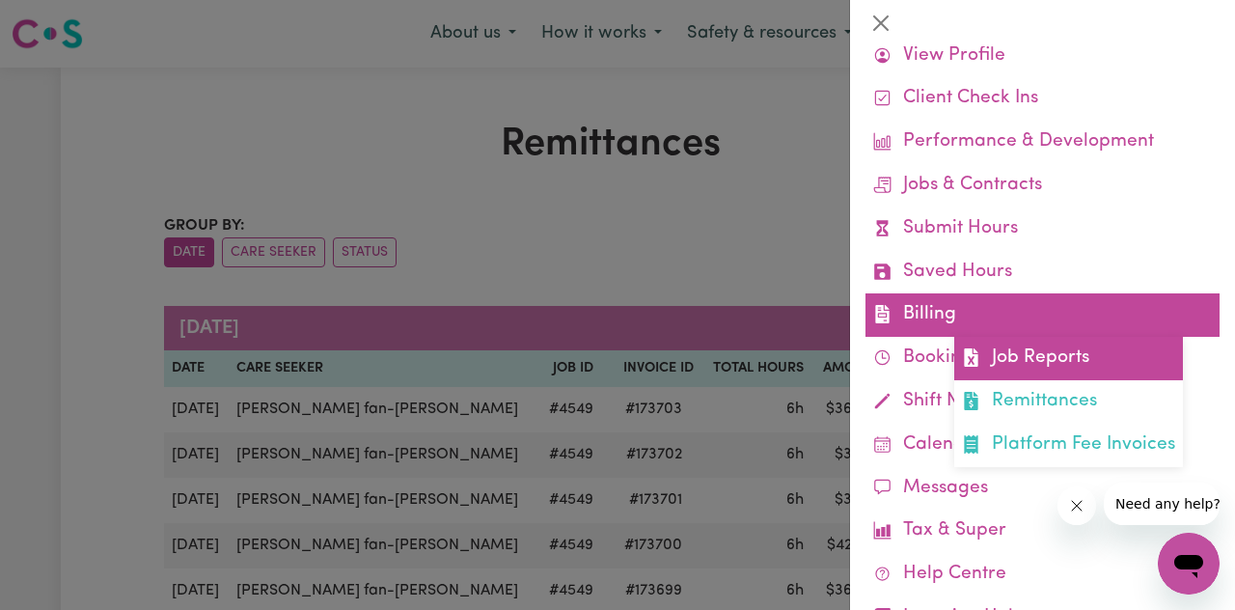
click at [1027, 375] on link "Job Reports" at bounding box center [1068, 358] width 229 height 43
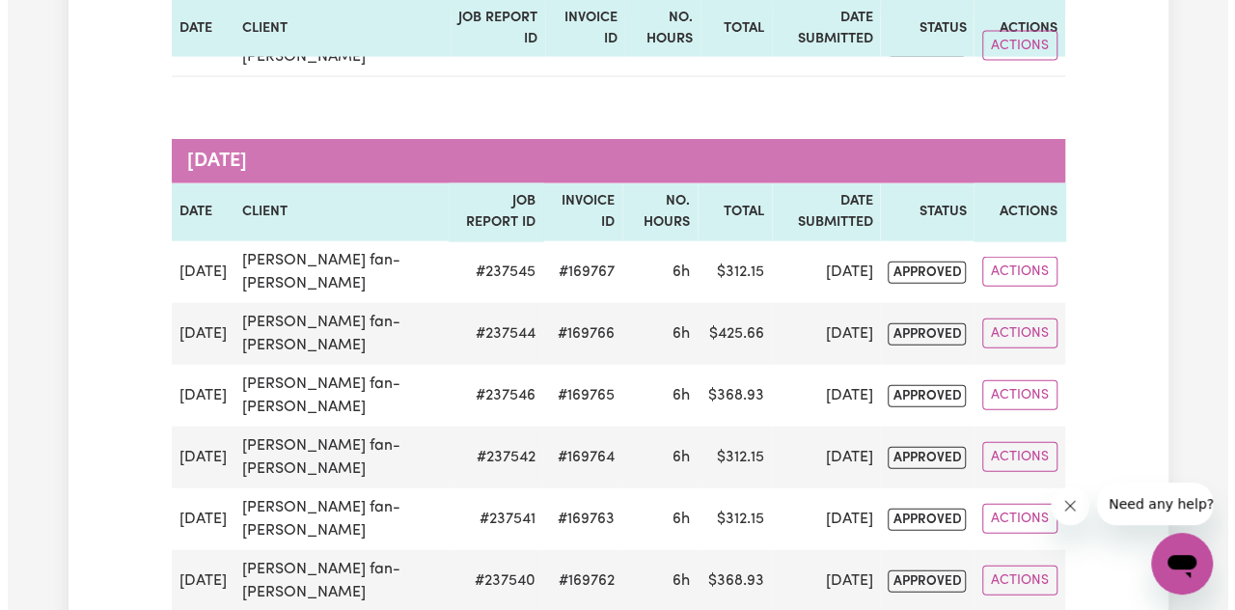
scroll to position [2045, 0]
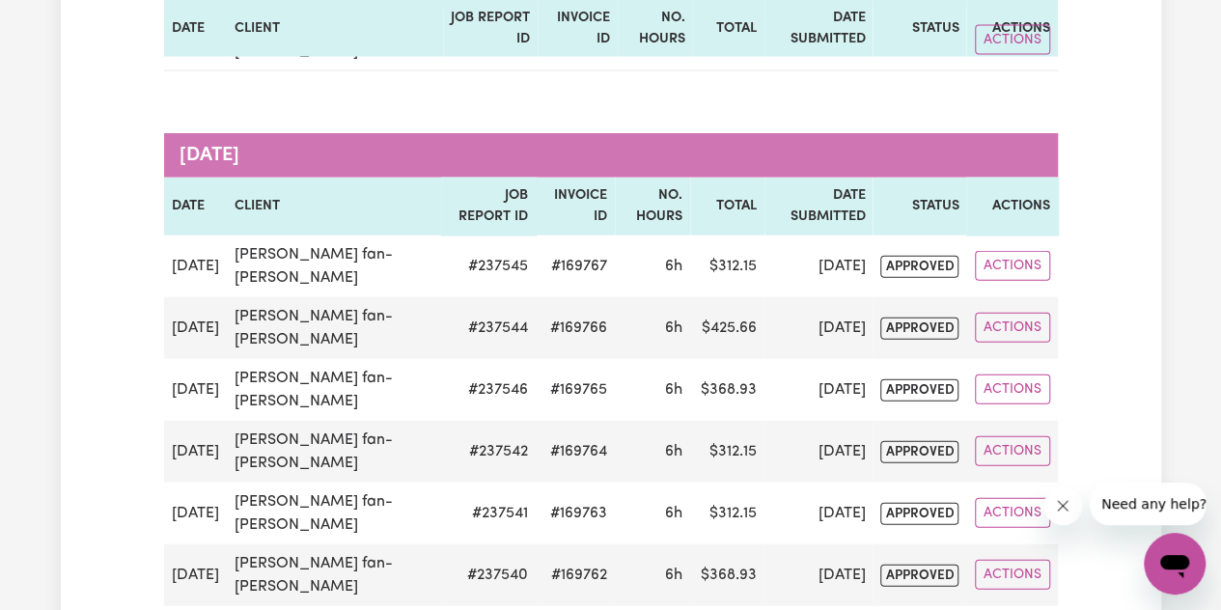
select select "pm"
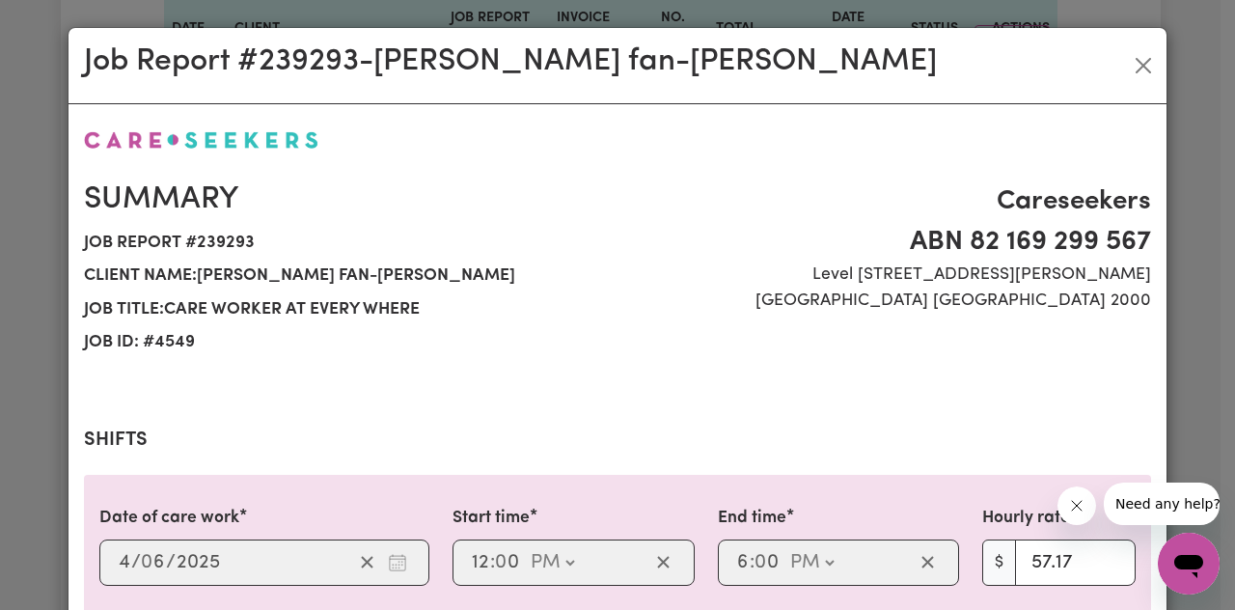
select select "57.17-Weekday"
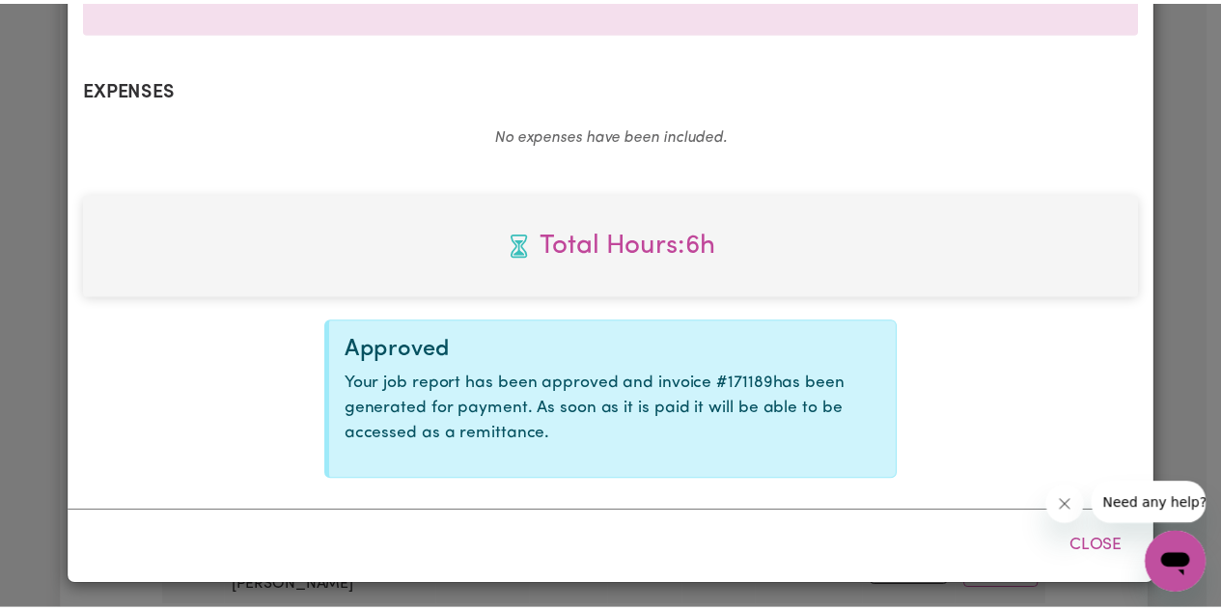
scroll to position [0, 0]
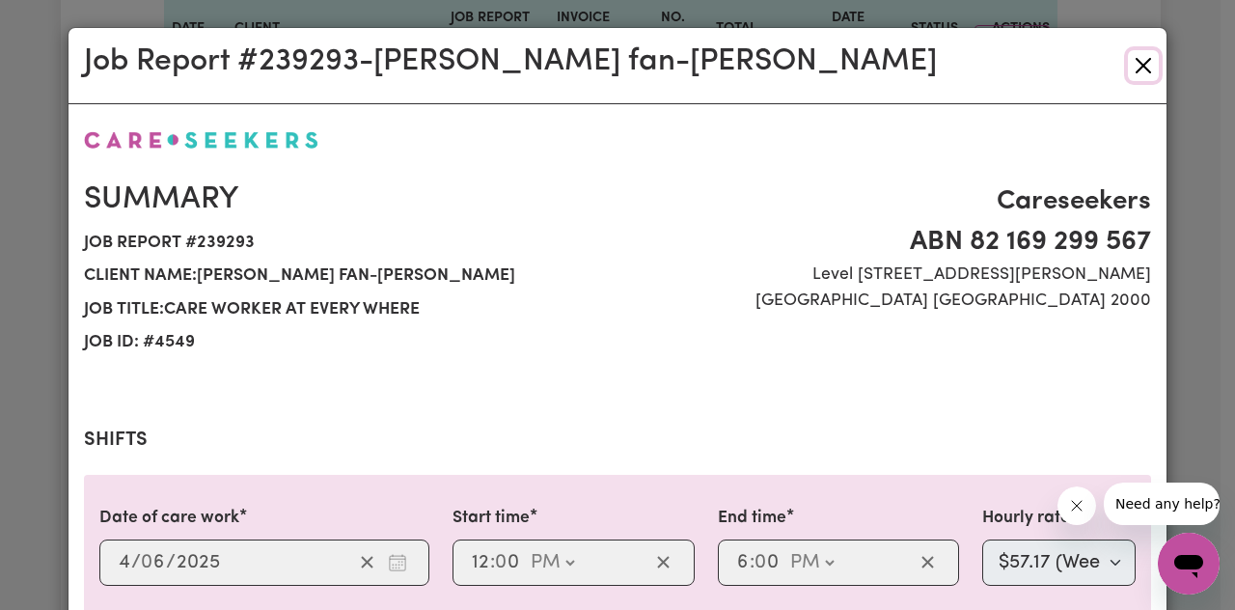
click at [1128, 65] on button "Close" at bounding box center [1143, 65] width 31 height 31
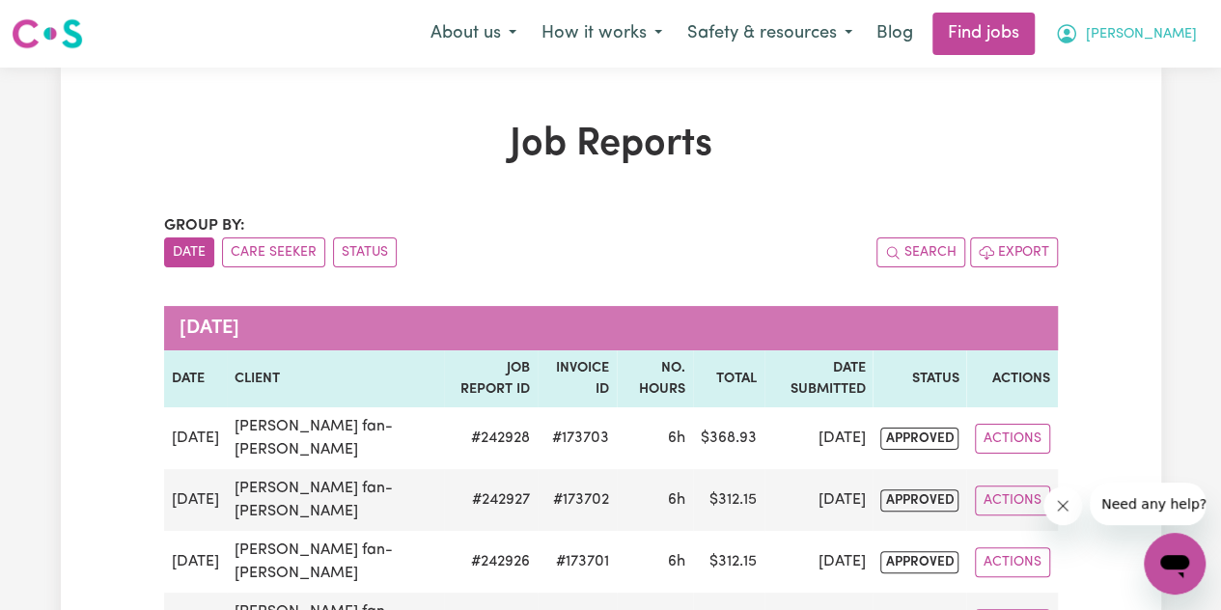
click at [1170, 43] on span "[PERSON_NAME]" at bounding box center [1141, 34] width 111 height 21
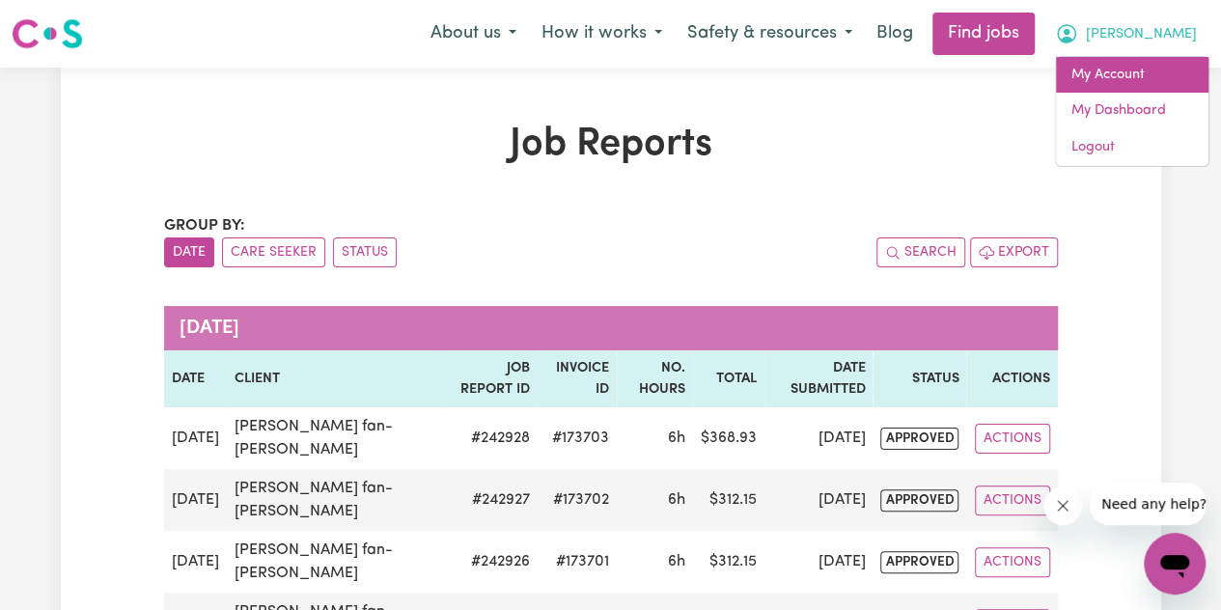
click at [1151, 68] on link "My Account" at bounding box center [1132, 75] width 152 height 37
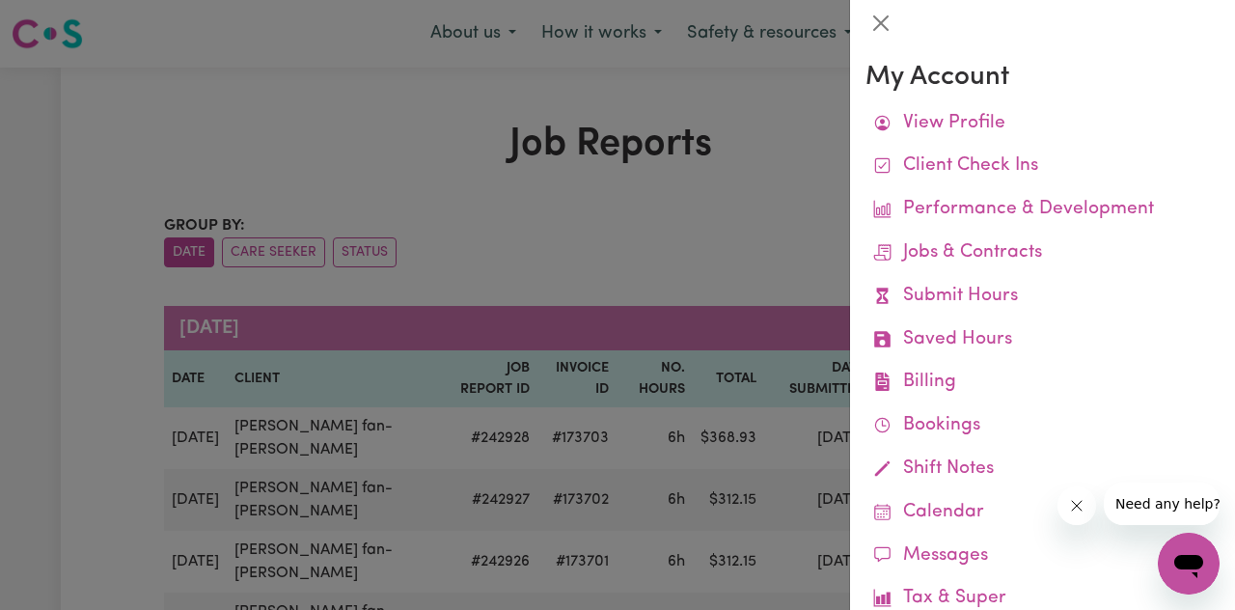
click at [1070, 501] on icon "Close message from company" at bounding box center [1076, 505] width 15 height 15
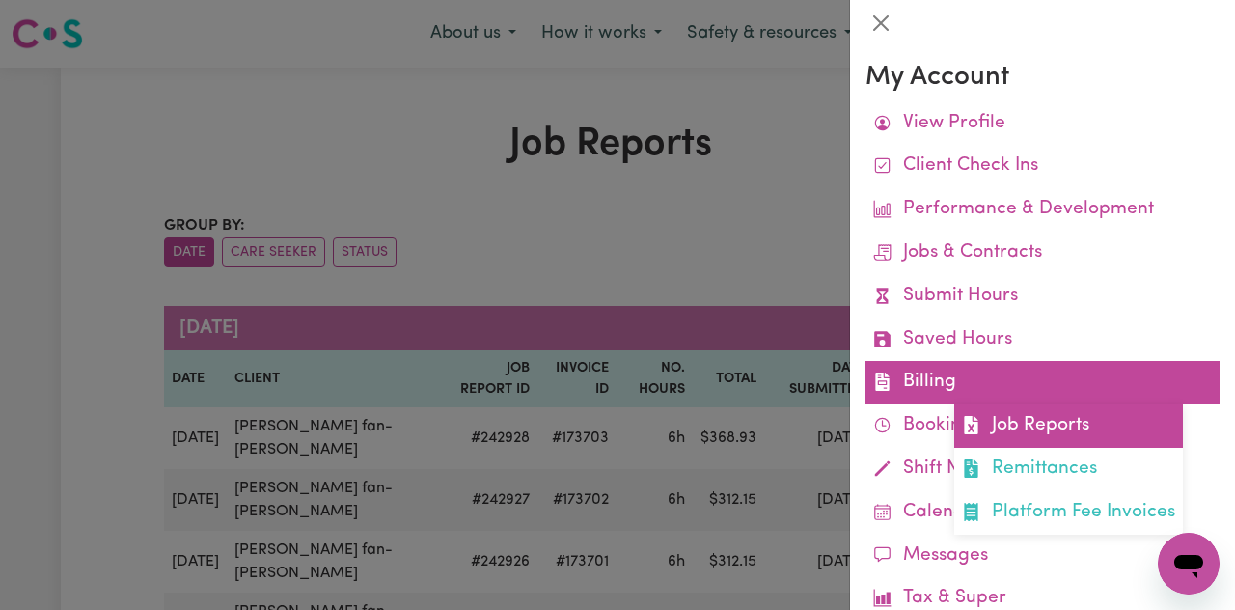
click at [1123, 433] on link "Job Reports" at bounding box center [1068, 425] width 229 height 43
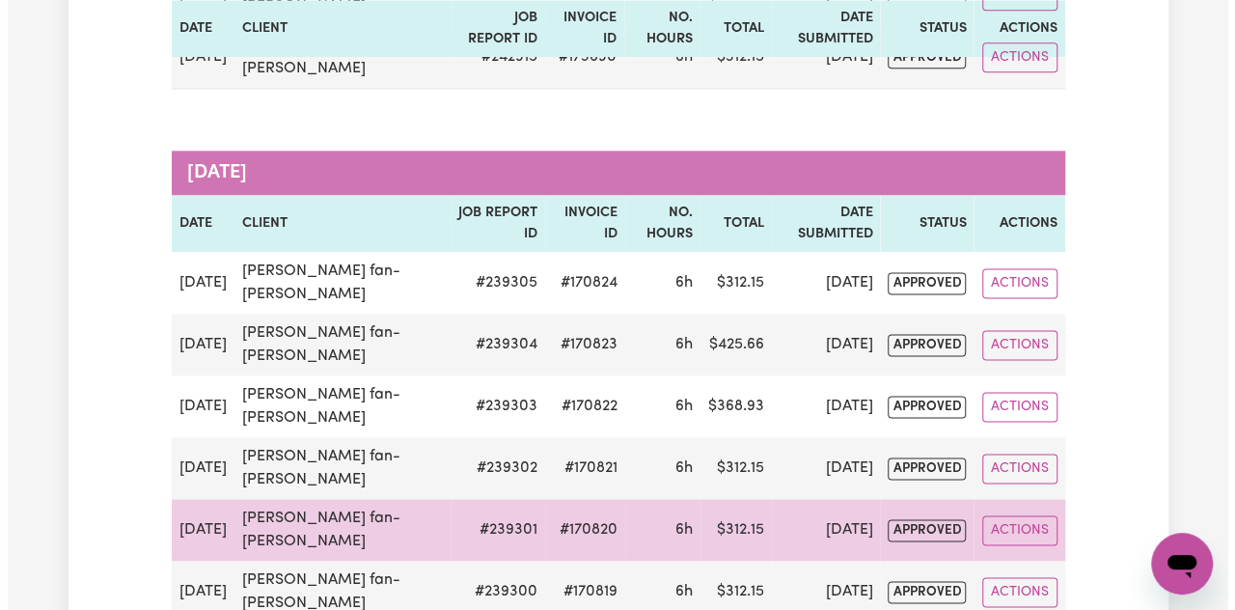
scroll to position [1187, 0]
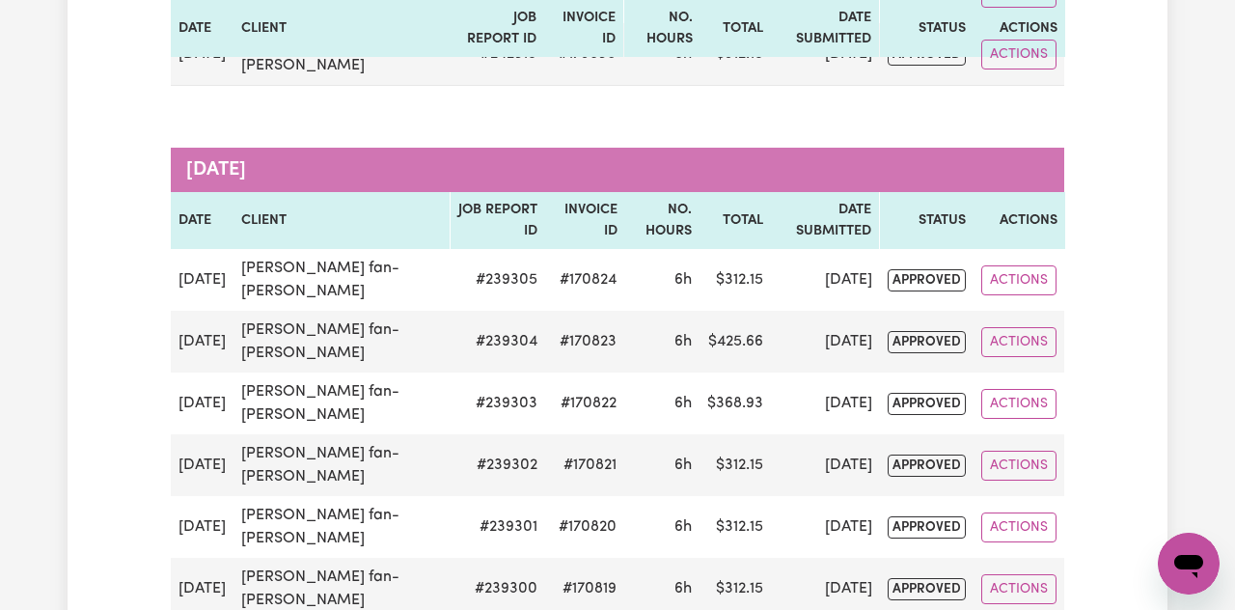
select select "pm"
select select "57.17-Weekday"
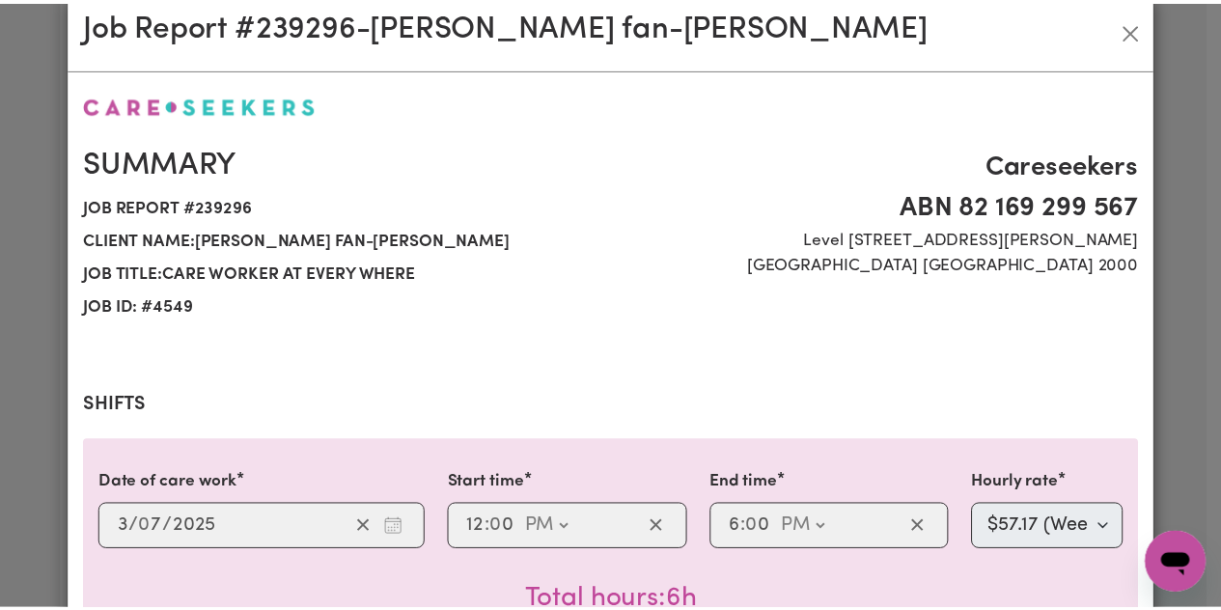
scroll to position [0, 0]
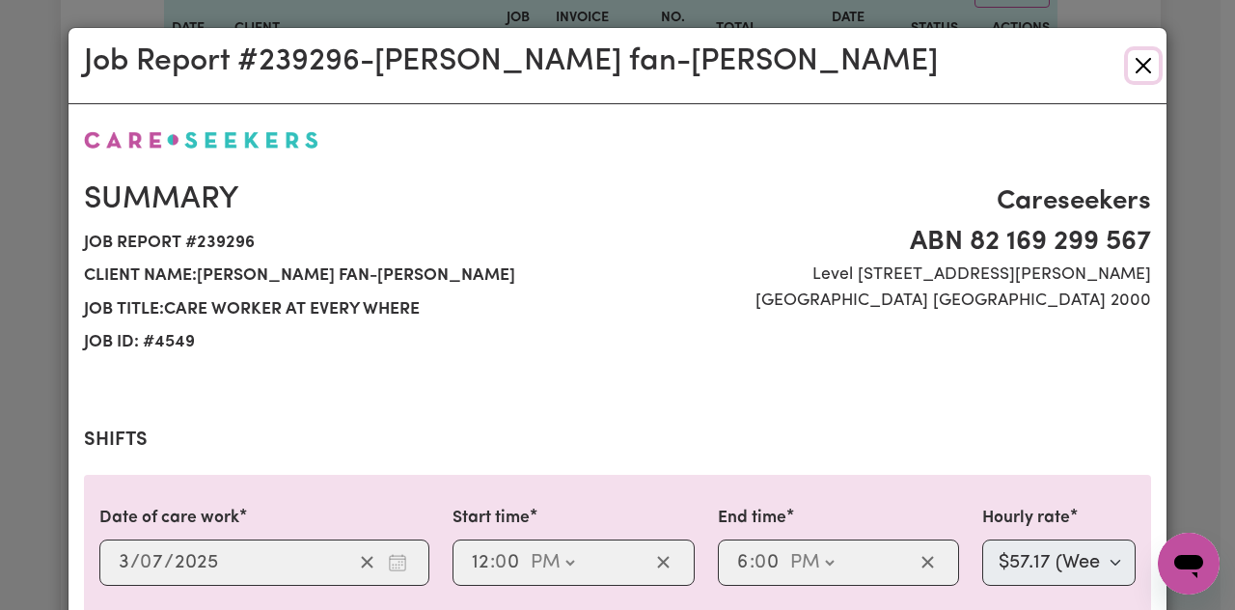
click at [1128, 58] on button "Close" at bounding box center [1143, 65] width 31 height 31
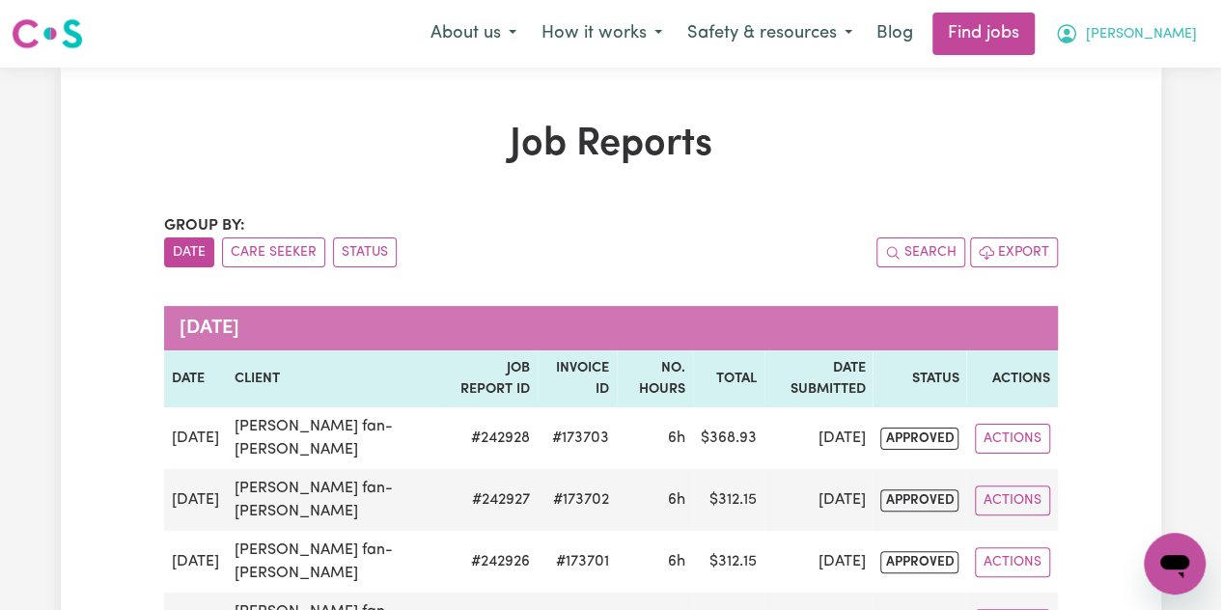
click at [1166, 38] on span "[PERSON_NAME]" at bounding box center [1141, 34] width 111 height 21
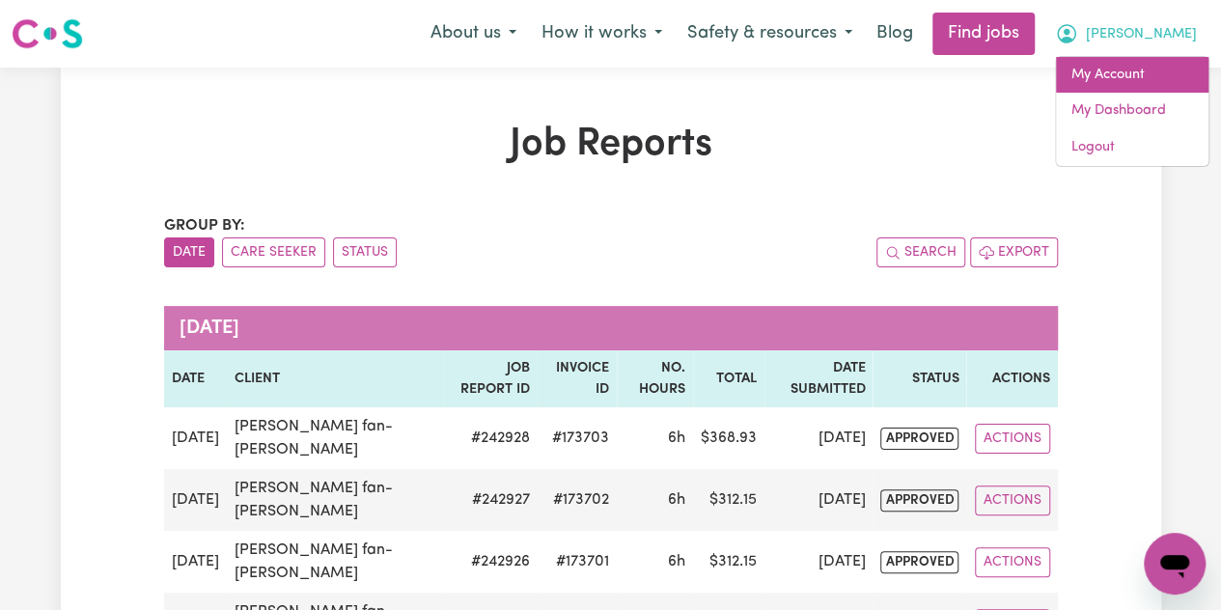
click at [1126, 70] on link "My Account" at bounding box center [1132, 75] width 152 height 37
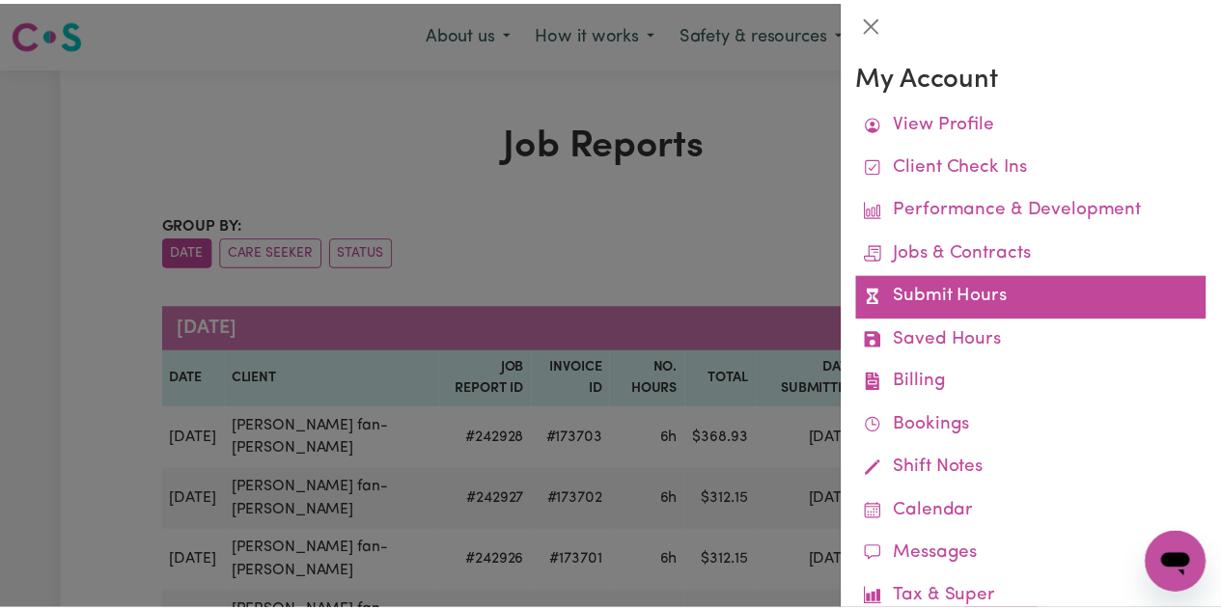
scroll to position [143, 0]
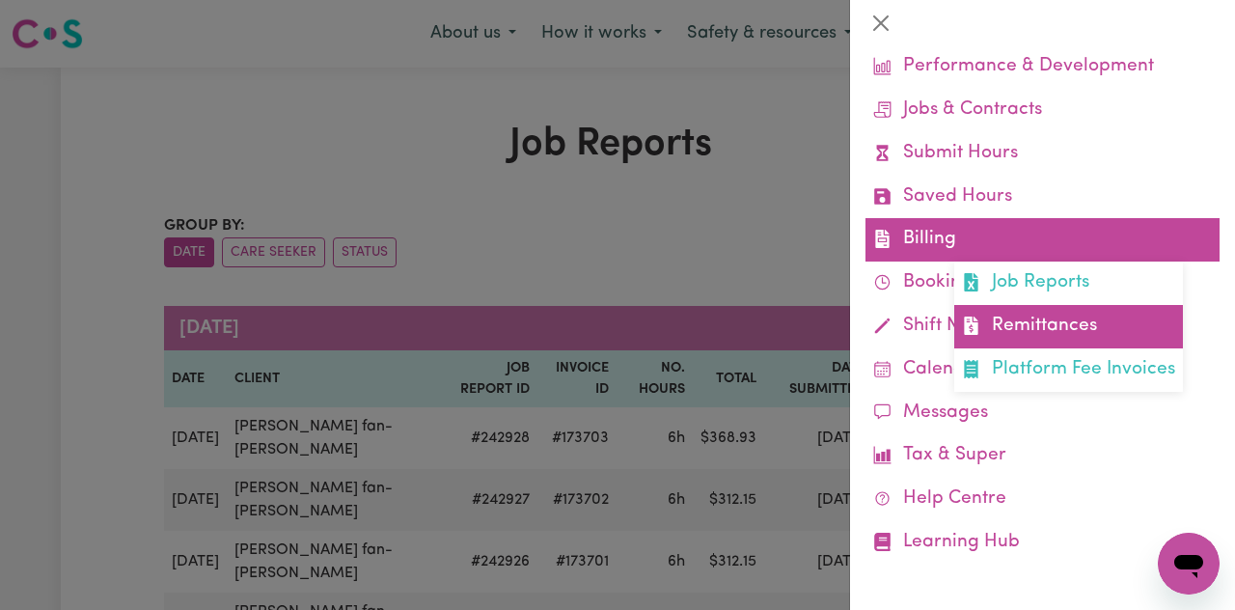
click at [1033, 318] on link "Remittances" at bounding box center [1068, 326] width 229 height 43
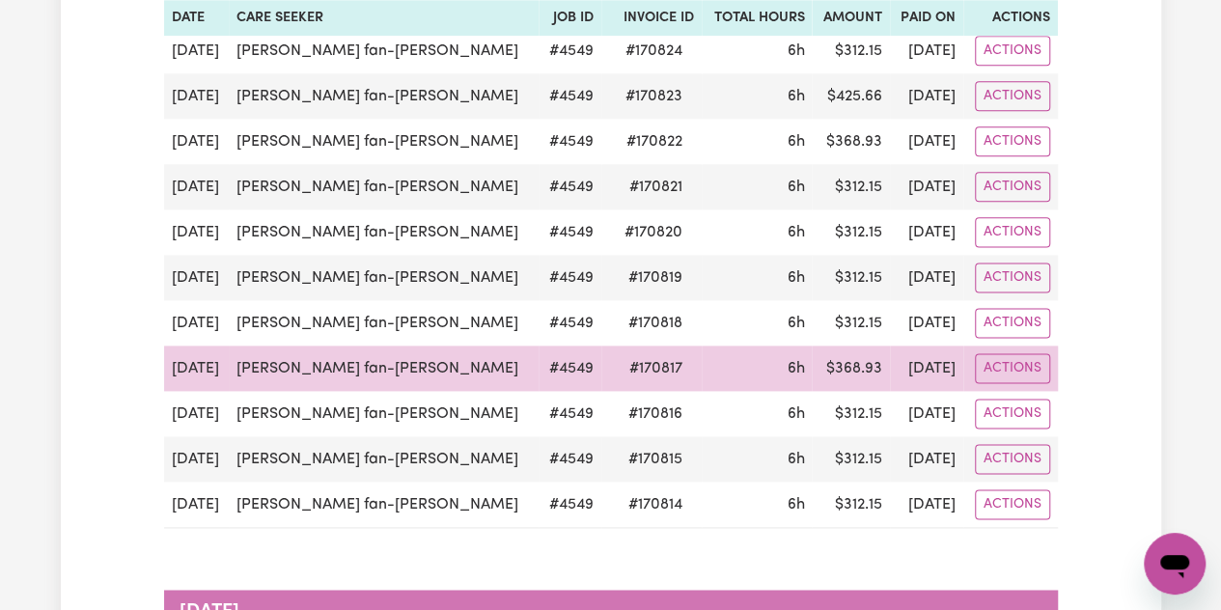
scroll to position [1138, 0]
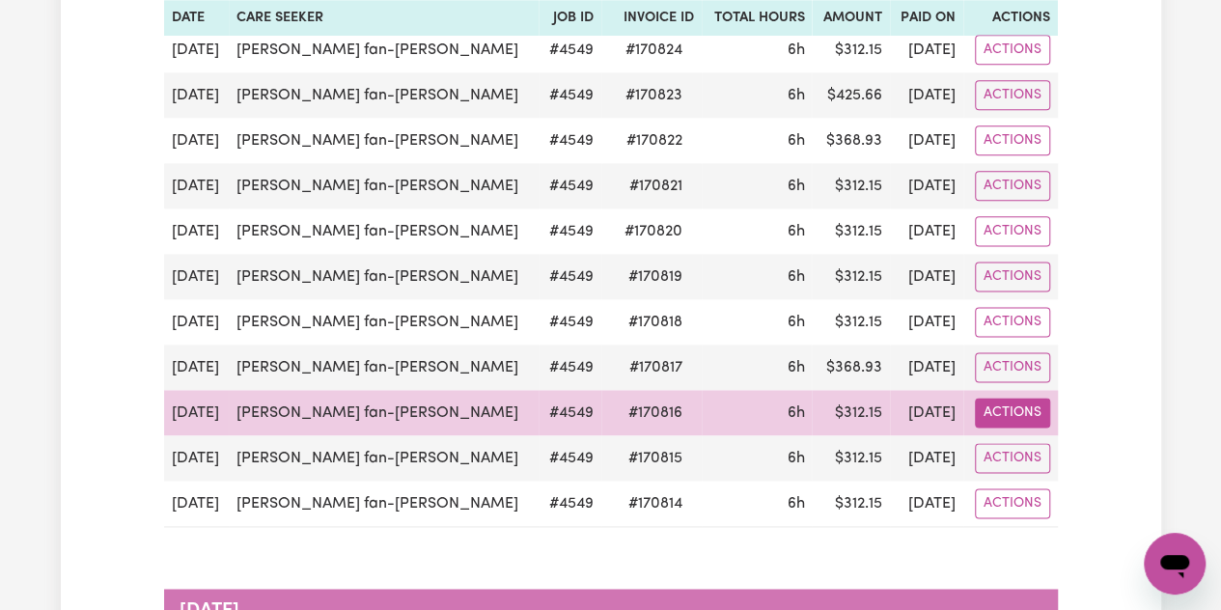
click at [989, 398] on button "Actions" at bounding box center [1012, 413] width 75 height 30
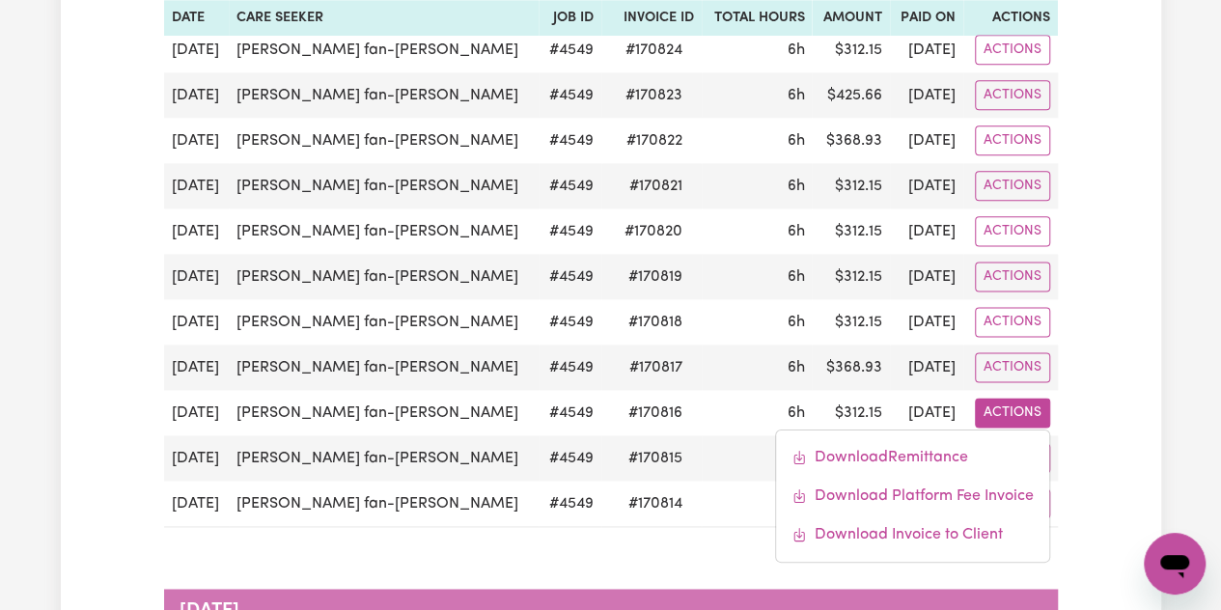
click at [1124, 415] on div "Remittances Group by: Date Care Seeker Status Search Export [DATE] Date Care Se…" at bounding box center [611, 508] width 1100 height 3049
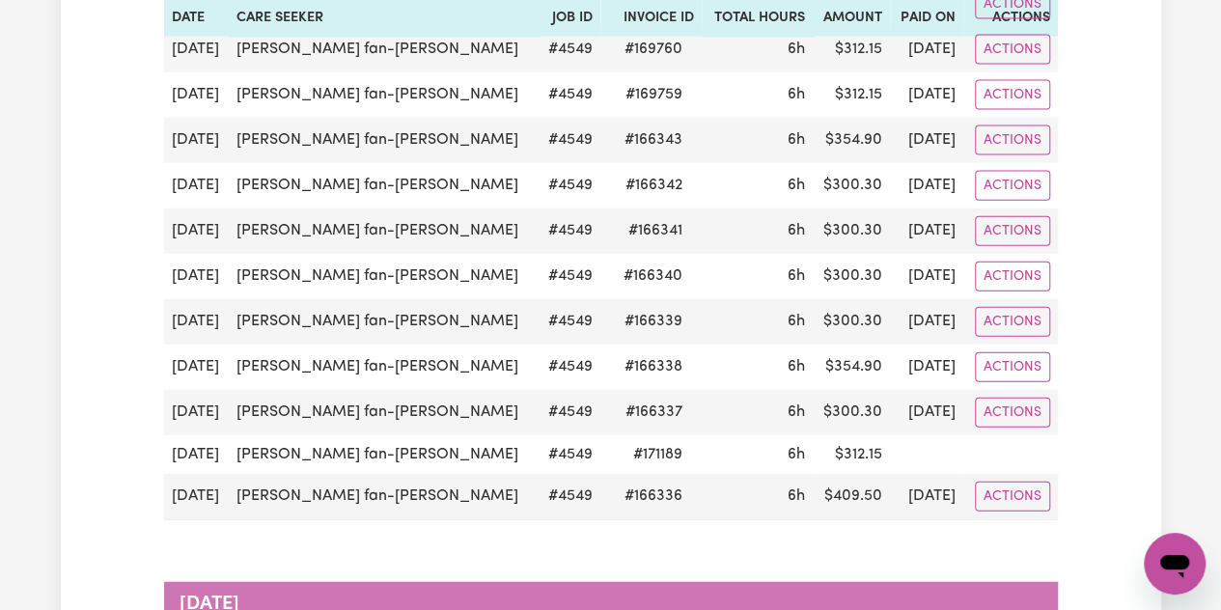
scroll to position [2131, 0]
